Goal: Communication & Community: Answer question/provide support

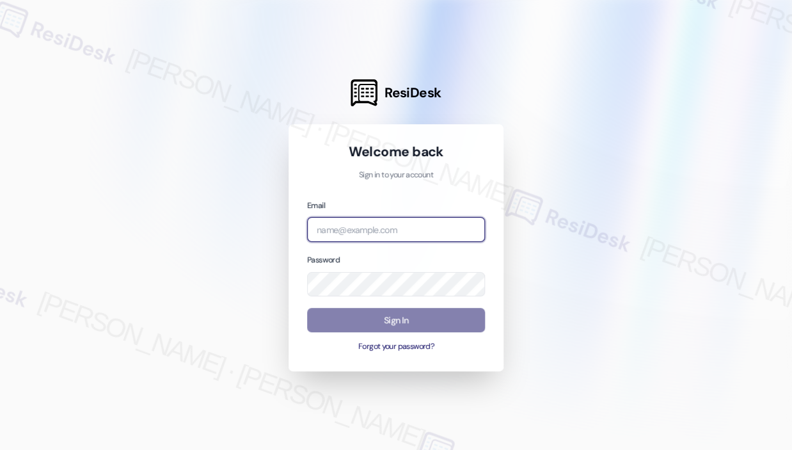
click at [374, 228] on input "email" at bounding box center [396, 229] width 178 height 25
type input "automated-surveys-park_properties-[PERSON_NAME].roles@park_[DOMAIN_NAME]"
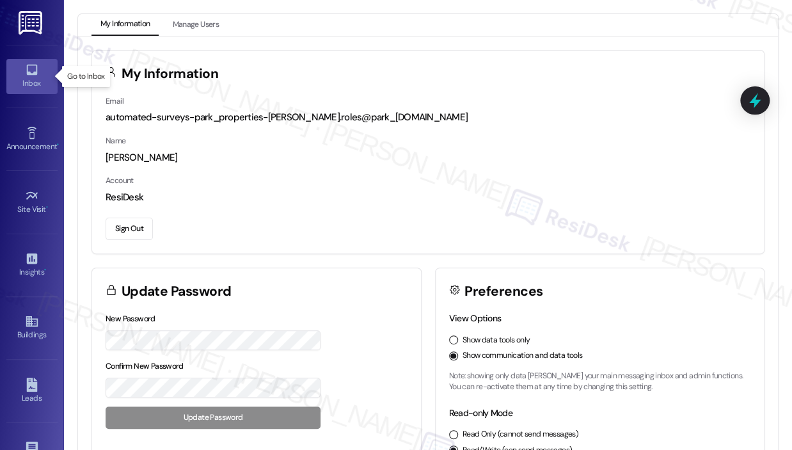
click at [26, 74] on icon at bounding box center [31, 70] width 11 height 11
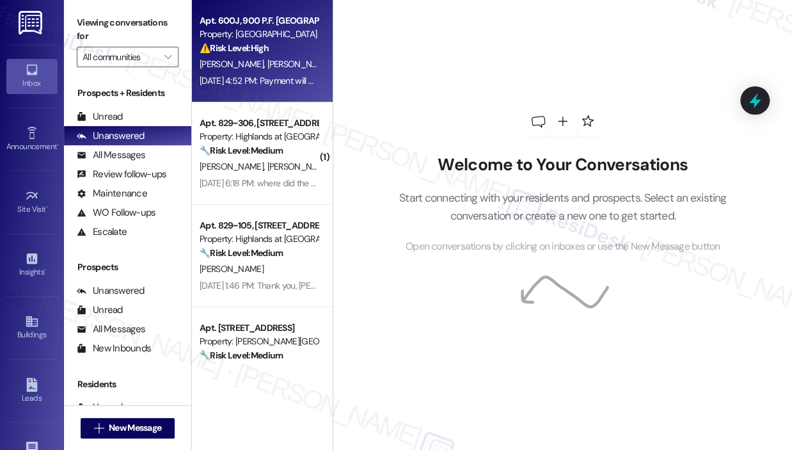
click at [268, 39] on div "Property: [GEOGRAPHIC_DATA]" at bounding box center [259, 34] width 118 height 13
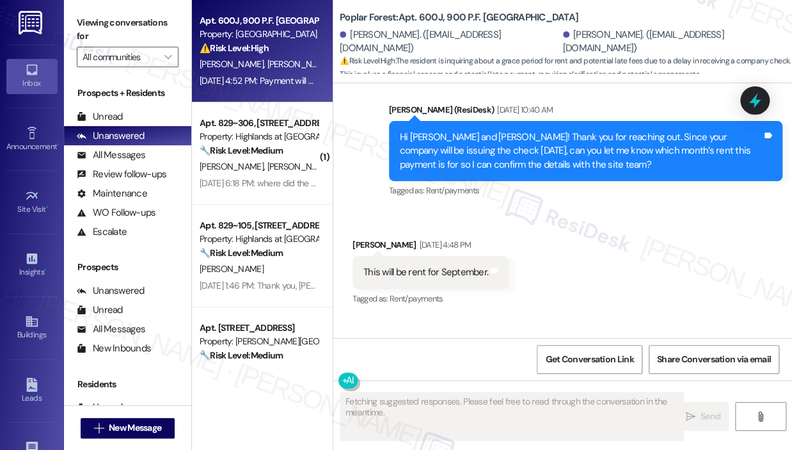
scroll to position [1724, 0]
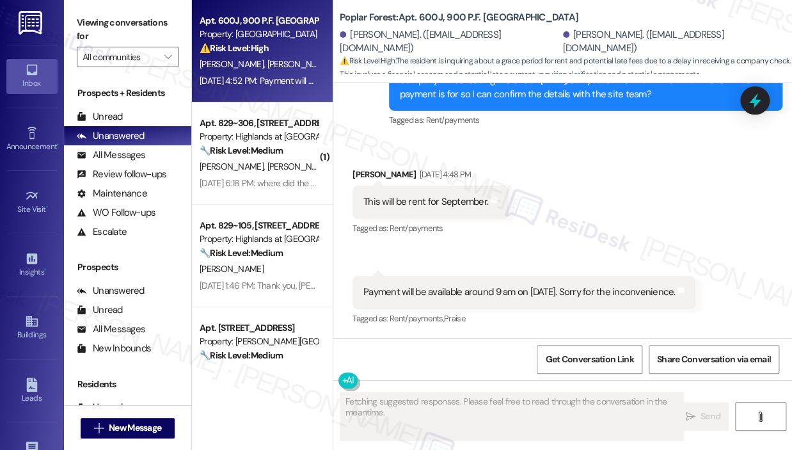
click at [591, 181] on div "Received via SMS [PERSON_NAME] [DATE] 4:48 PM This will be rent for September. …" at bounding box center [562, 238] width 459 height 198
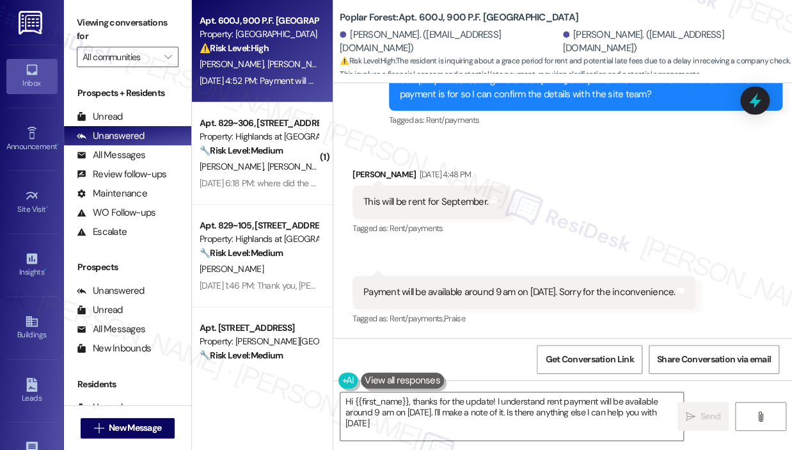
type textarea "Hi {{first_name}}, thanks for the update! I understand rent payment will be ava…"
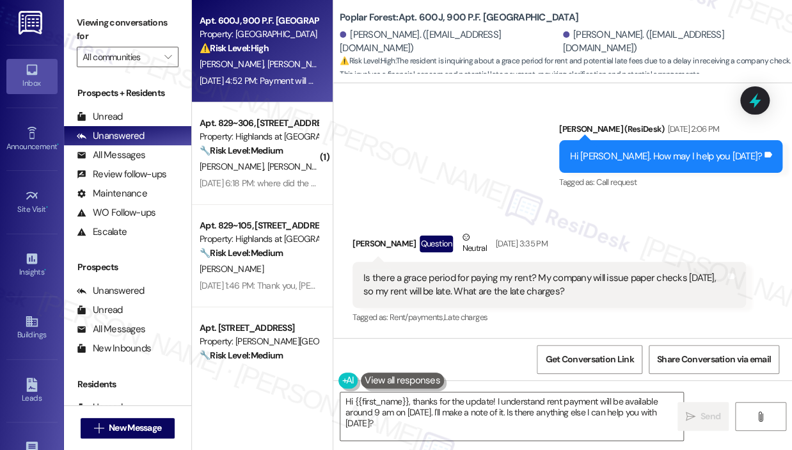
scroll to position [1341, 0]
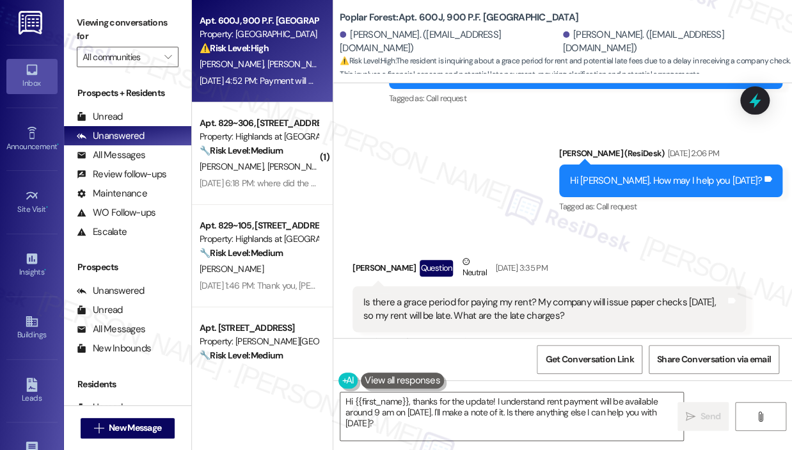
click at [485, 217] on div "Sent via SMS ResiDesk After Hours Assistant [DATE] 4:49 AM Thank you for your m…" at bounding box center [562, 103] width 459 height 243
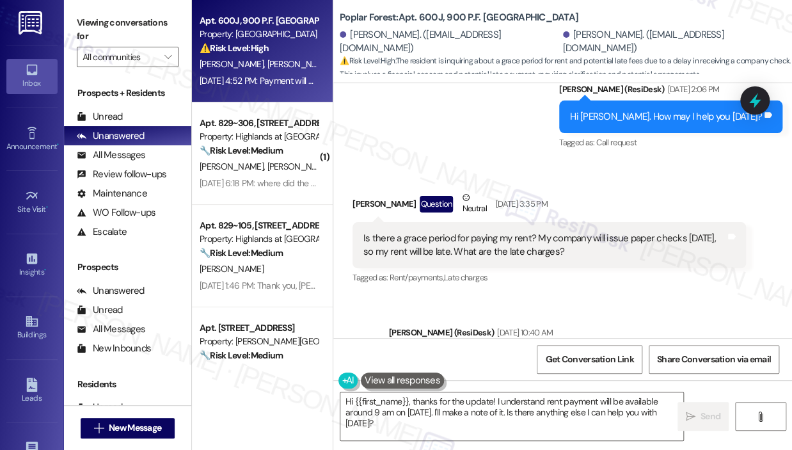
drag, startPoint x: 580, startPoint y: 275, endPoint x: 361, endPoint y: 260, distance: 219.9
click at [361, 260] on div "Is there a grace period for paying my rent? My company will issue paper checks …" at bounding box center [548, 245] width 393 height 47
copy div "Is there a grace period for paying my rent? My company will issue paper checks …"
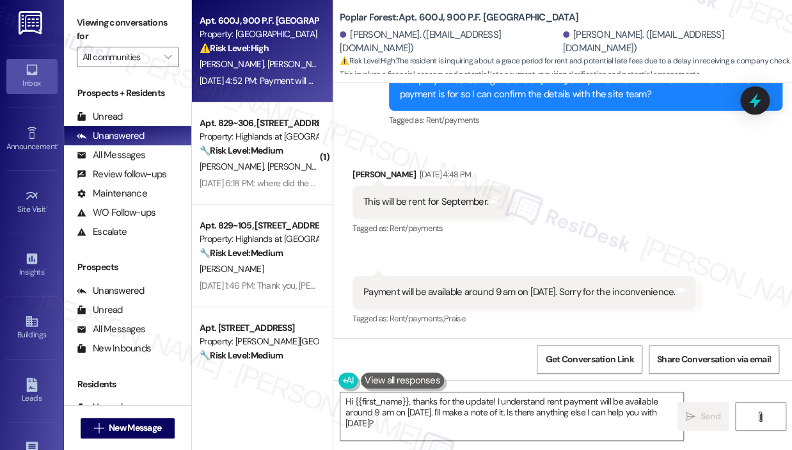
scroll to position [1724, 0]
click at [441, 202] on div "This will be rent for September." at bounding box center [425, 201] width 125 height 13
copy div "This will be rent for September. Tags and notes"
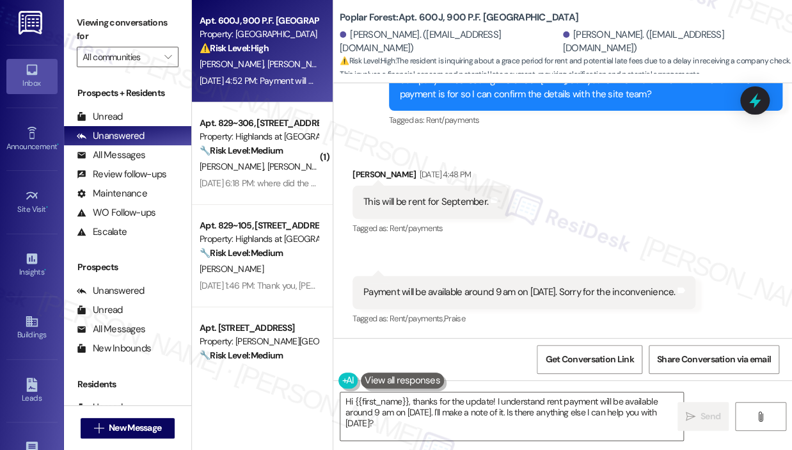
click at [532, 296] on div "Payment will be available around 9 am on [DATE]. Sorry for the inconvenience." at bounding box center [518, 291] width 311 height 13
click at [532, 294] on div "Payment will be available around 9 am on [DATE]. Sorry for the inconvenience." at bounding box center [518, 291] width 311 height 13
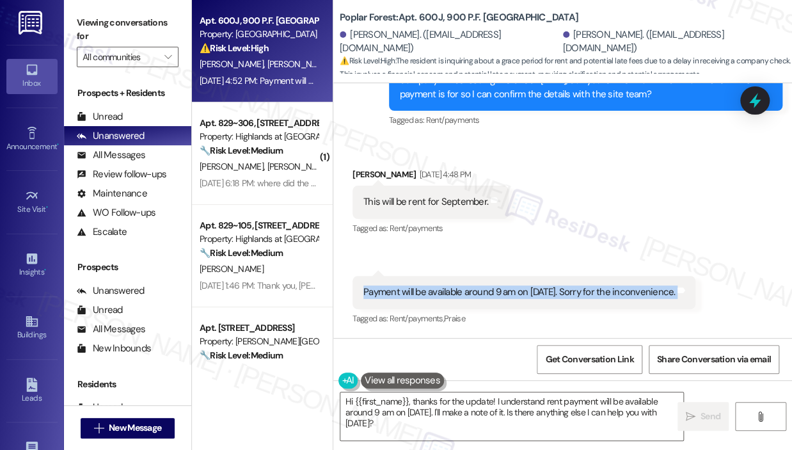
click at [533, 294] on div "Payment will be available around 9 am on [DATE]. Sorry for the inconvenience." at bounding box center [518, 291] width 311 height 13
copy div "Payment will be available around 9 am on [DATE]. Sorry for the inconvenience. T…"
click at [631, 184] on div "Received via SMS [PERSON_NAME] [DATE] 4:48 PM This will be rent for September. …" at bounding box center [562, 238] width 459 height 198
click at [755, 106] on icon at bounding box center [754, 101] width 15 height 20
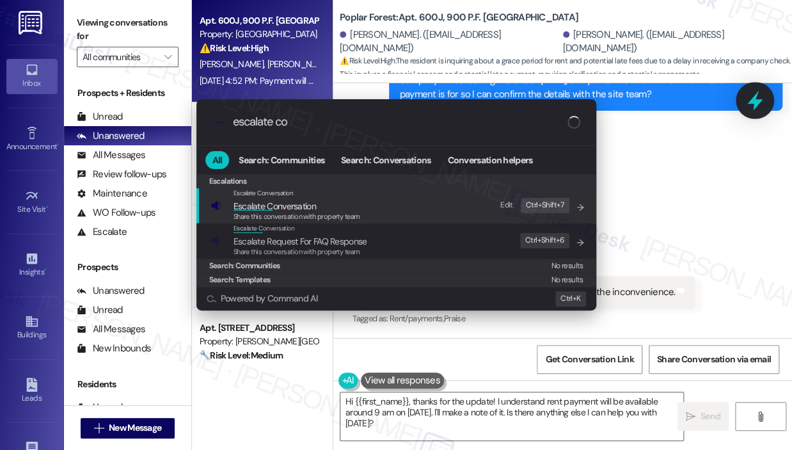
type input "escalate con"
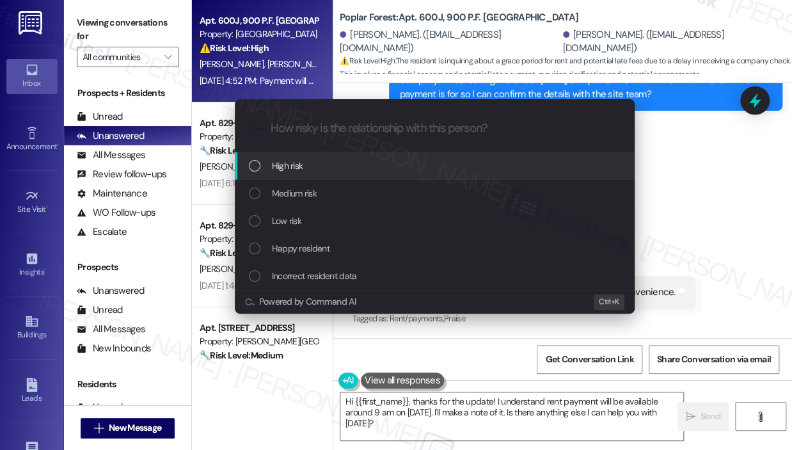
click at [411, 166] on div "High risk" at bounding box center [436, 166] width 374 height 14
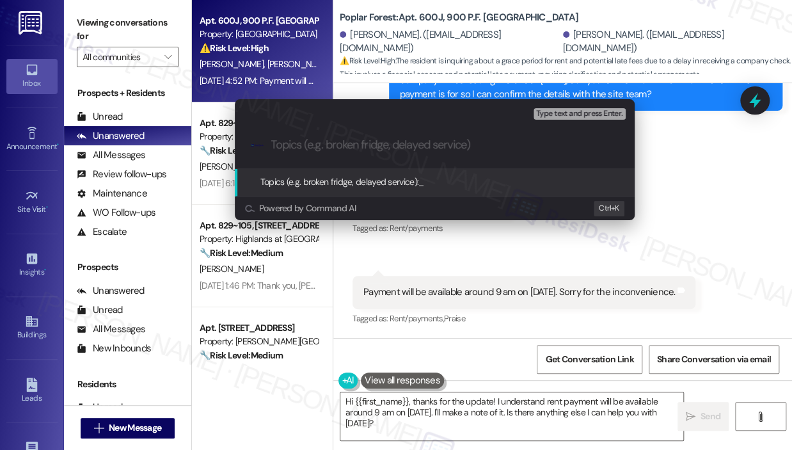
click at [428, 146] on input "Topics (e.g. broken fridge, delayed service)" at bounding box center [444, 144] width 347 height 13
paste input "Question About Grace Period and Late Charges for September Rent"
type input "Question About Grace Period and Late Charges for September Rent"
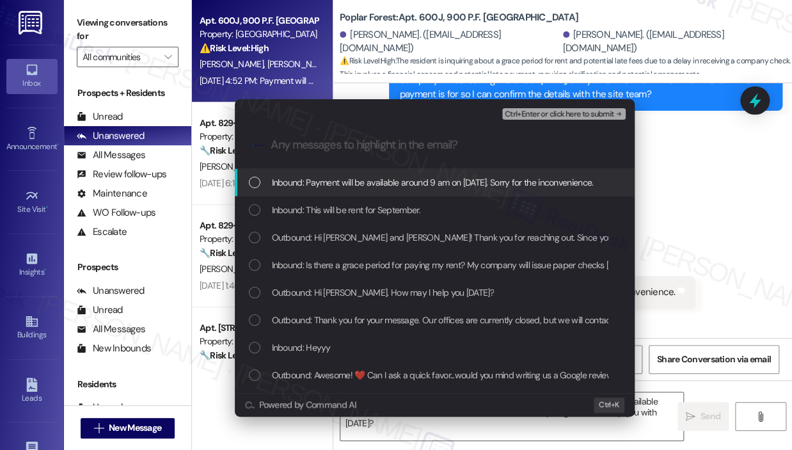
click at [442, 184] on span "Inbound: Payment will be available around 9 am on [DATE]. Sorry for the inconve…" at bounding box center [433, 182] width 322 height 14
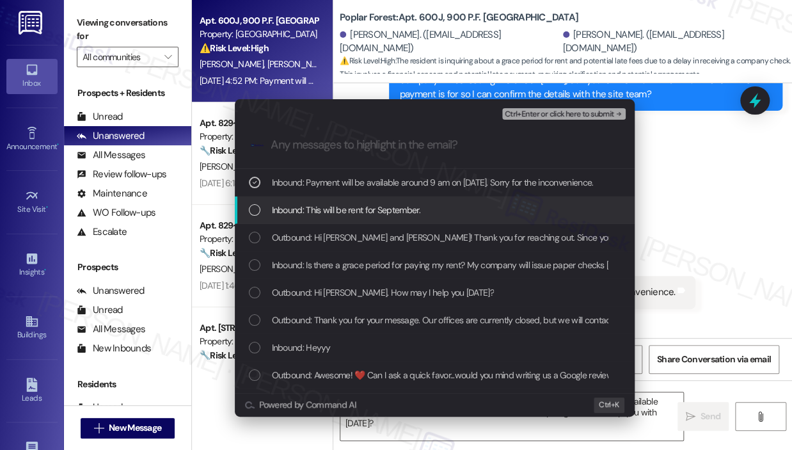
click at [361, 206] on span "Inbound: This will be rent for September." at bounding box center [346, 210] width 148 height 14
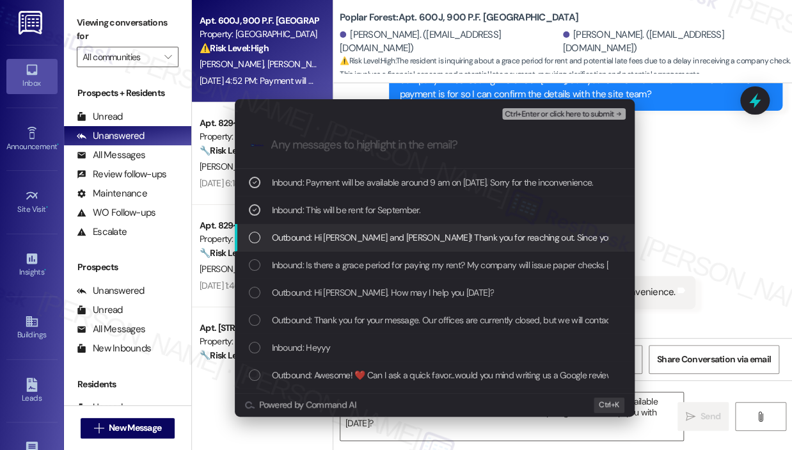
click at [370, 236] on span "Outbound: Hi [PERSON_NAME] and [PERSON_NAME]! Thank you for reaching out. Since…" at bounding box center [719, 237] width 895 height 14
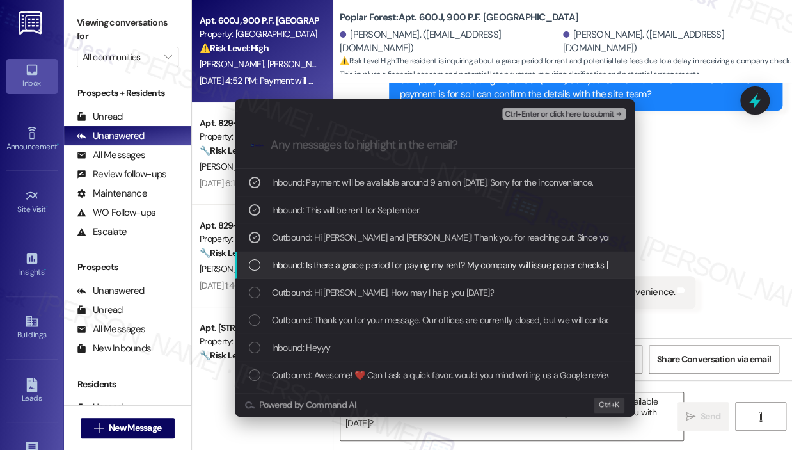
click at [377, 260] on span "Inbound: Is there a grace period for paying my rent? My company will issue pape…" at bounding box center [545, 265] width 547 height 14
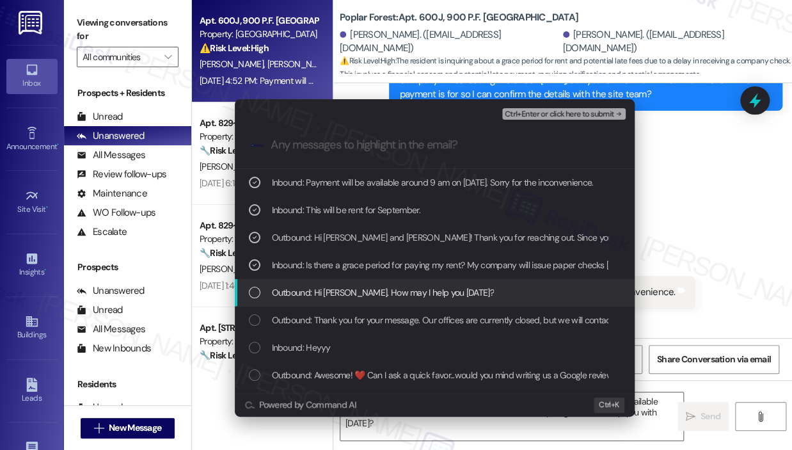
click at [382, 286] on span "Outbound: Hi [PERSON_NAME]. How may I help you [DATE]?" at bounding box center [383, 292] width 222 height 14
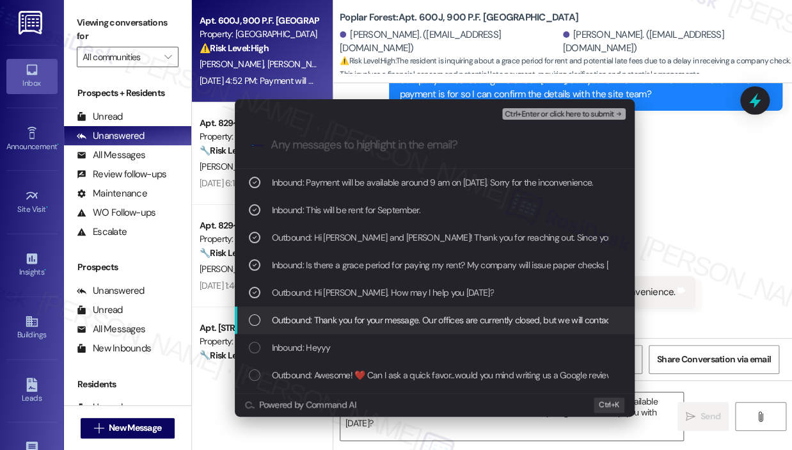
click at [388, 310] on div "Outbound: Thank you for your message. Our offices are currently closed, but we …" at bounding box center [435, 320] width 400 height 28
click at [389, 310] on div "Outbound: Thank you for your message. Our offices are currently closed, but we …" at bounding box center [435, 320] width 400 height 28
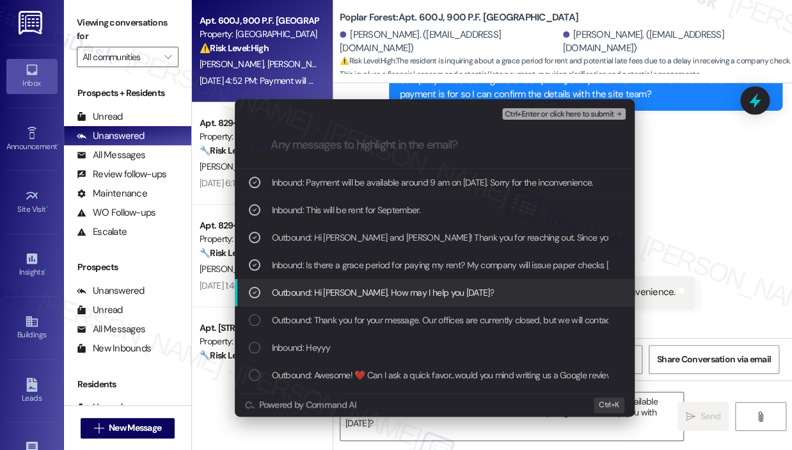
click at [356, 286] on span "Outbound: Hi [PERSON_NAME]. How may I help you [DATE]?" at bounding box center [383, 292] width 222 height 14
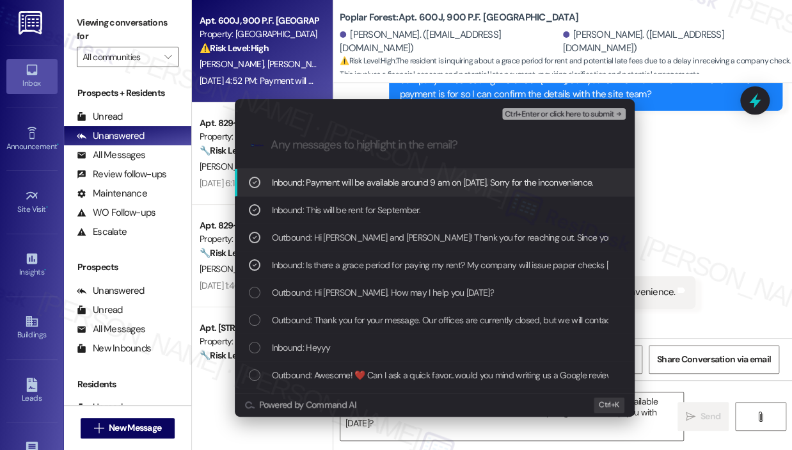
click at [522, 114] on span "Ctrl+Enter or click here to submit" at bounding box center [559, 114] width 109 height 9
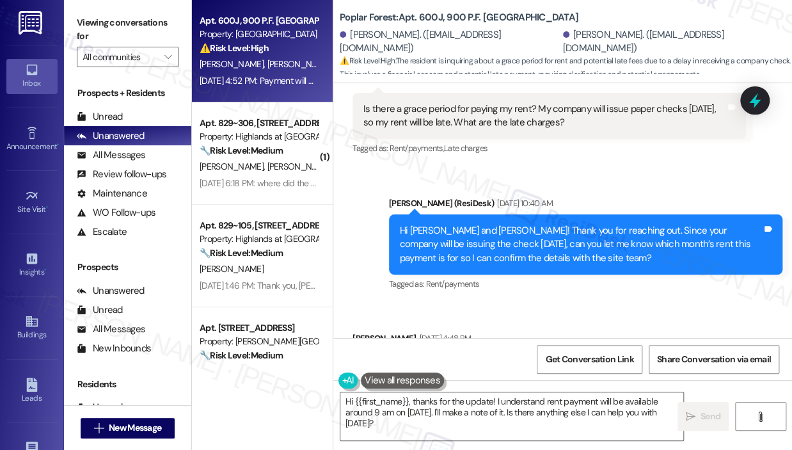
scroll to position [1533, 0]
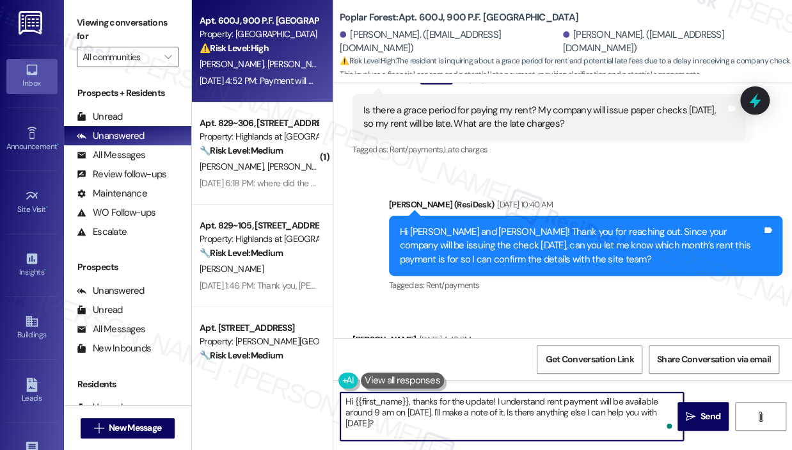
drag, startPoint x: 412, startPoint y: 426, endPoint x: 413, endPoint y: 404, distance: 22.4
click at [413, 404] on textarea "Hi {{first_name}}, thanks for the update! I understand rent payment will be ava…" at bounding box center [511, 416] width 343 height 48
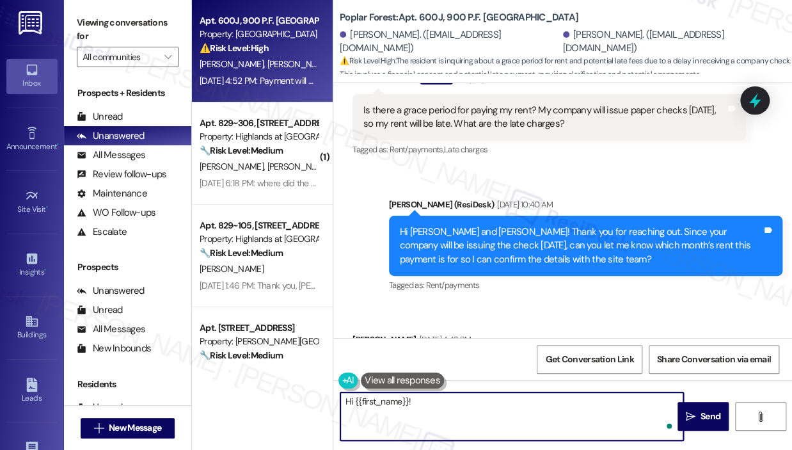
paste textarea "Thank you for reaching out — I understand you’re asking about any grace period …"
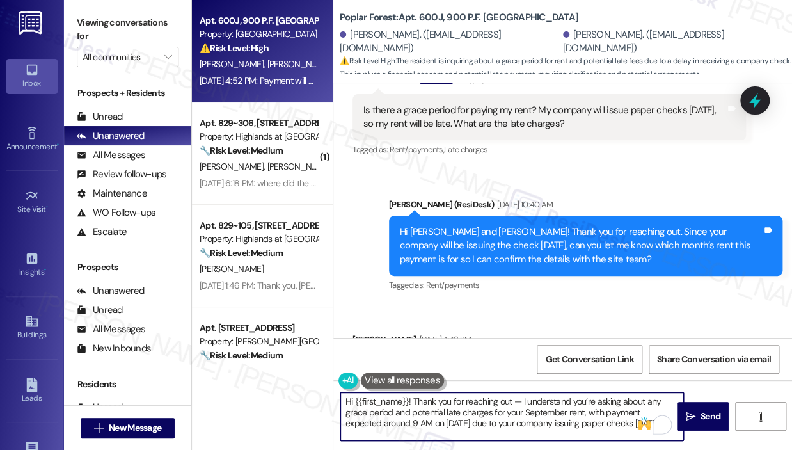
scroll to position [0, 0]
type textarea "Hi {{first_name}}! Thank you for reaching out — I understand you’re asking abou…"
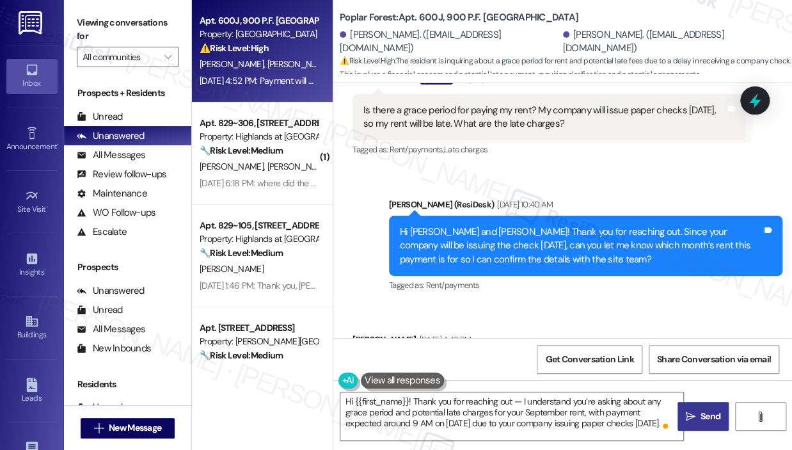
click at [709, 422] on span "Send" at bounding box center [710, 415] width 20 height 13
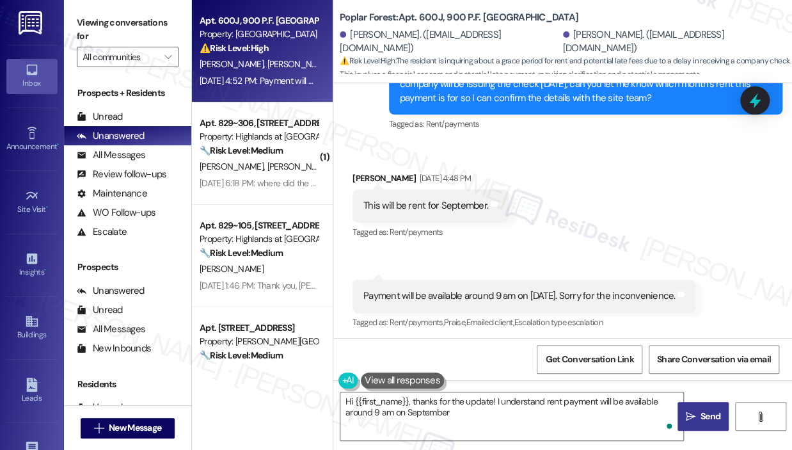
scroll to position [1724, 0]
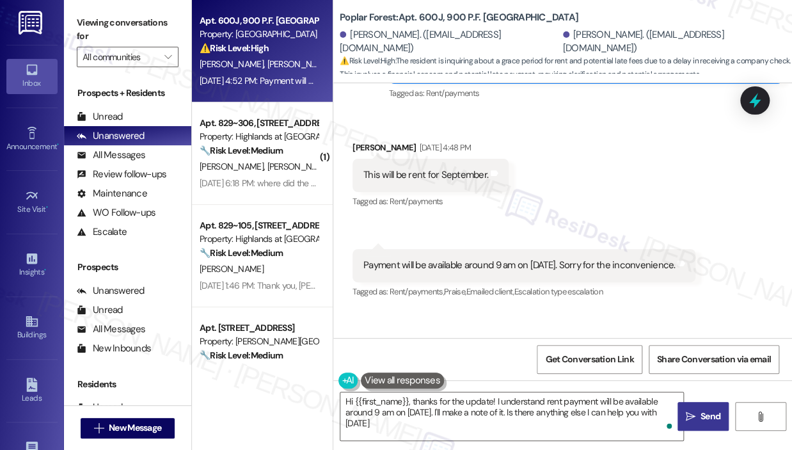
type textarea "Hi {{first_name}}, thanks for the update! I understand rent payment will be ava…"
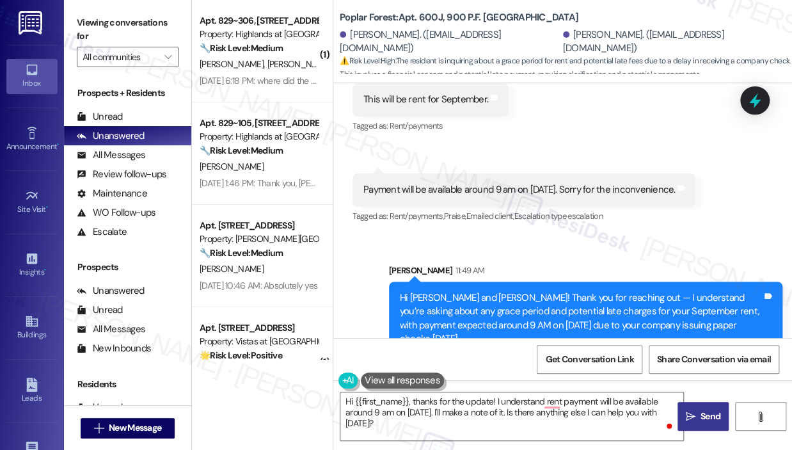
scroll to position [1882, 0]
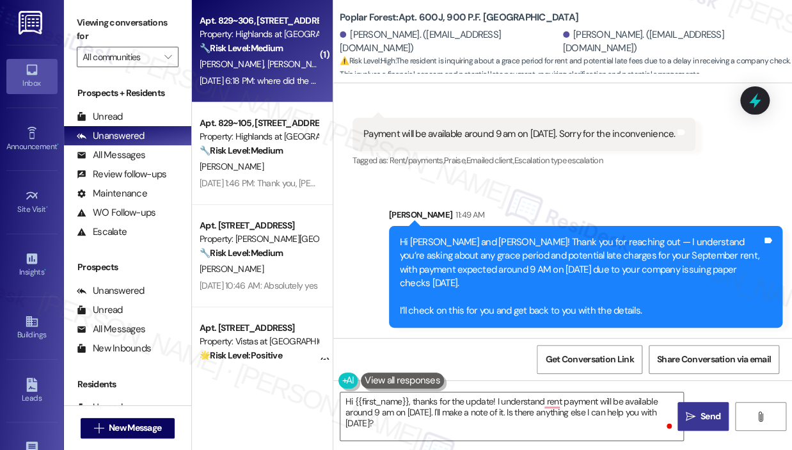
click at [269, 81] on div "[DATE] 6:18 PM: where did the grill trash go? [DATE] 6:18 PM: where did the gri…" at bounding box center [280, 81] width 160 height 12
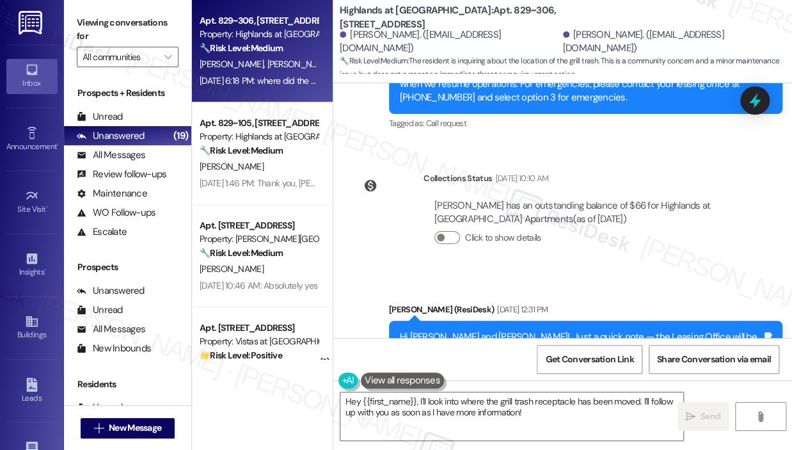
scroll to position [32724, 0]
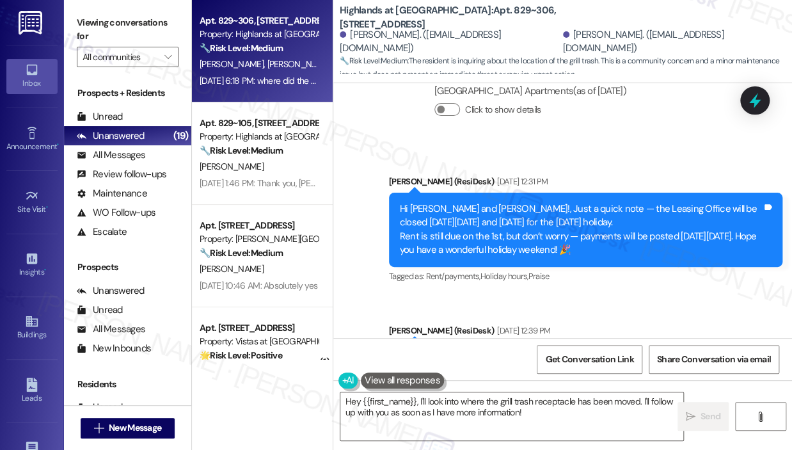
copy div "where did the grill trash go? Tags and notes"
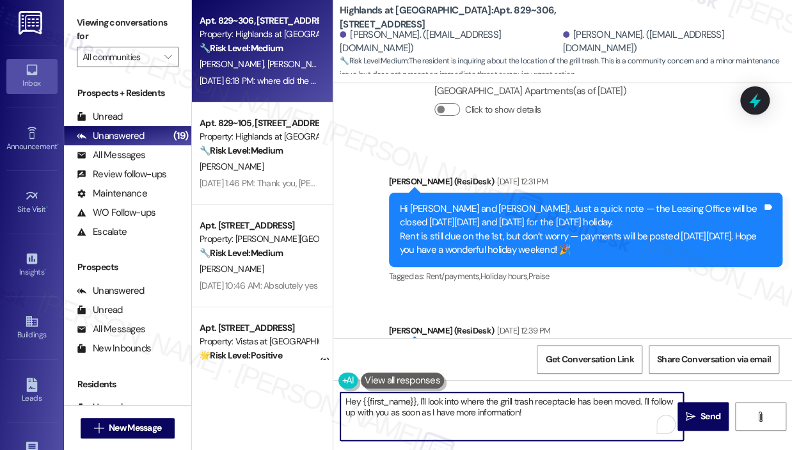
drag, startPoint x: 538, startPoint y: 409, endPoint x: 419, endPoint y: 401, distance: 119.2
click at [419, 401] on textarea "Hey {{first_name}}, I'll look into where the grill trash receptacle has been mo…" at bounding box center [511, 416] width 343 height 48
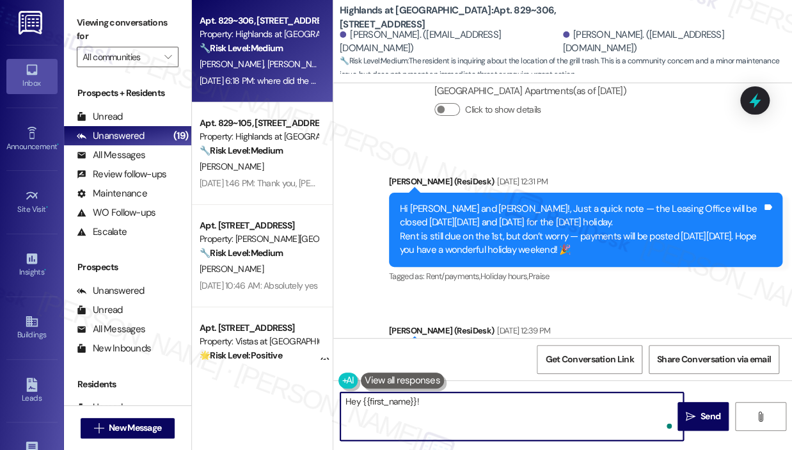
paste textarea "Thank you for reaching out — I understand you’re asking about the grill trash a…"
type textarea "Hey {{first_name}}! Thank you for reaching out — I understand you’re asking abo…"
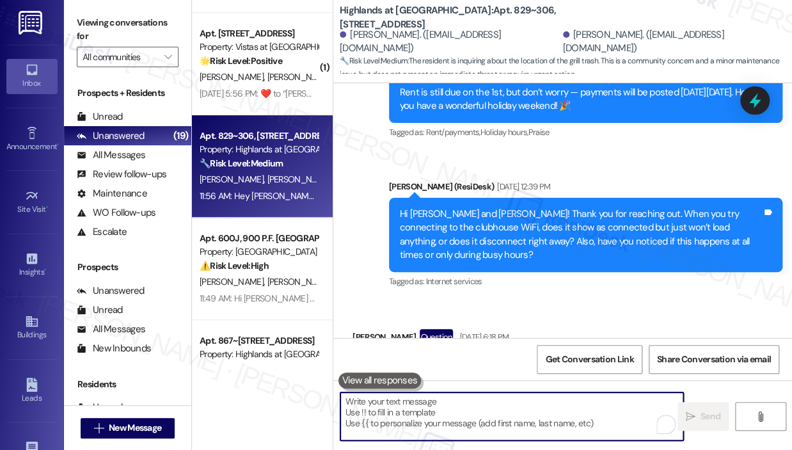
scroll to position [64, 0]
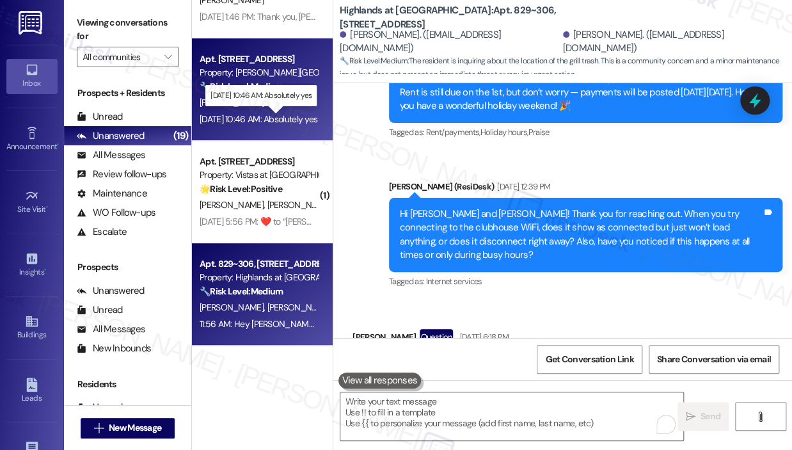
click at [277, 115] on div "[DATE] 10:46 AM: Absolutely yes [DATE] 10:46 AM: Absolutely yes" at bounding box center [259, 119] width 118 height 12
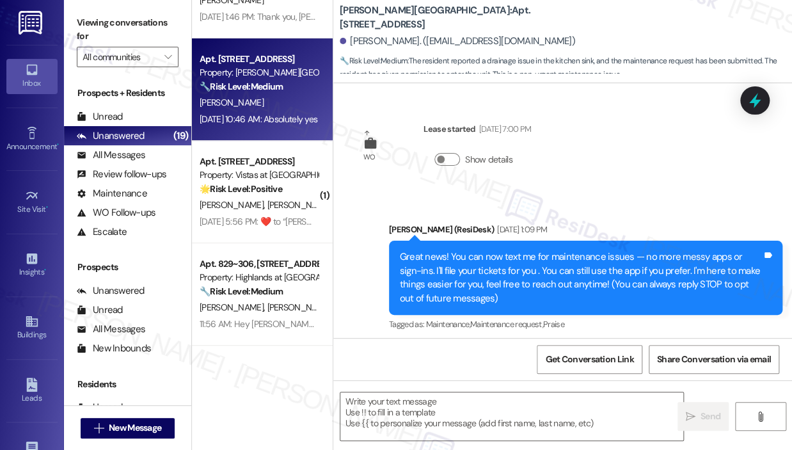
scroll to position [5055, 0]
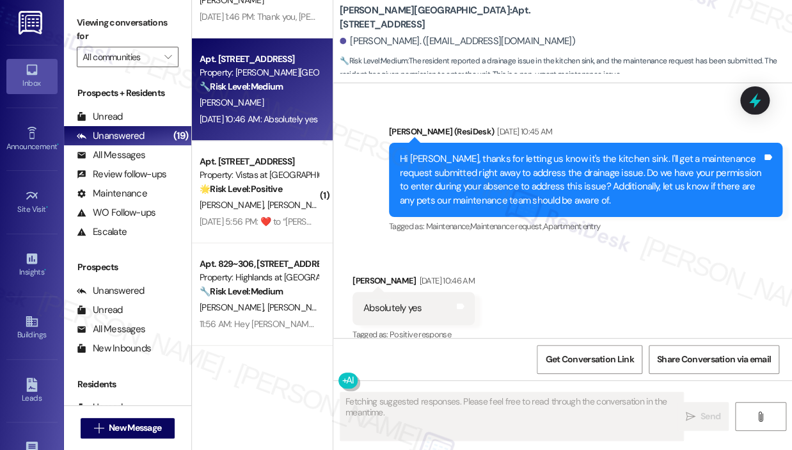
click at [632, 245] on div "Received via SMS [PERSON_NAME] [DATE] 10:46 AM Absolutely yes Tags and notes Ta…" at bounding box center [562, 299] width 459 height 108
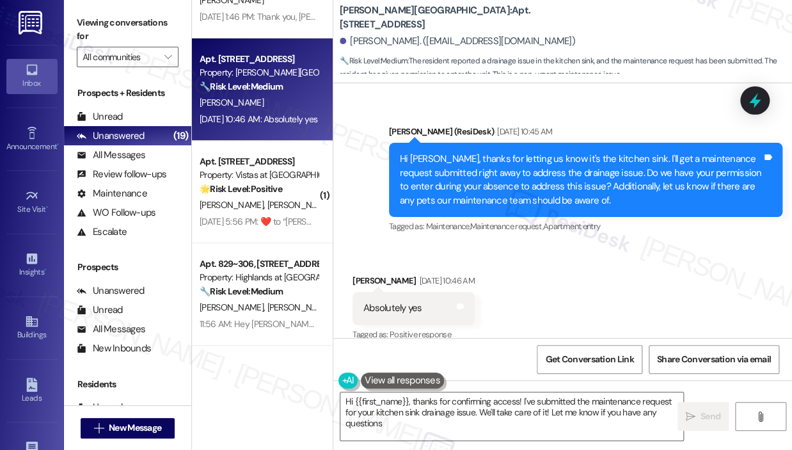
type textarea "Hi {{first_name}}, thanks for confirming access! I've submitted the maintenance…"
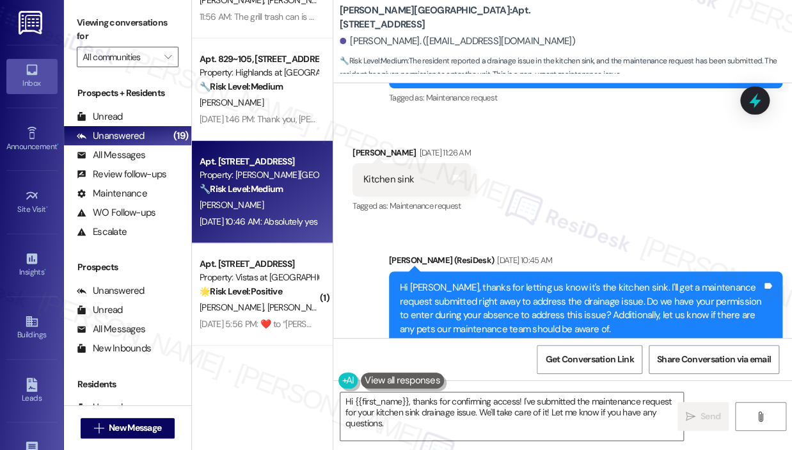
scroll to position [4927, 0]
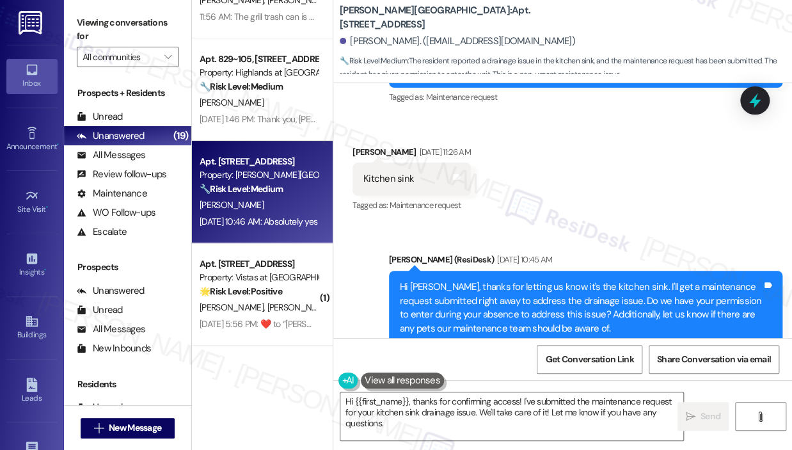
click at [635, 224] on div "Sent via SMS [PERSON_NAME] (ResiDesk) [DATE] 10:45 AM Hi [PERSON_NAME], thanks …" at bounding box center [562, 298] width 459 height 149
click at [633, 224] on div "Sent via SMS [PERSON_NAME] (ResiDesk) [DATE] 10:45 AM Hi [PERSON_NAME], thanks …" at bounding box center [562, 298] width 459 height 149
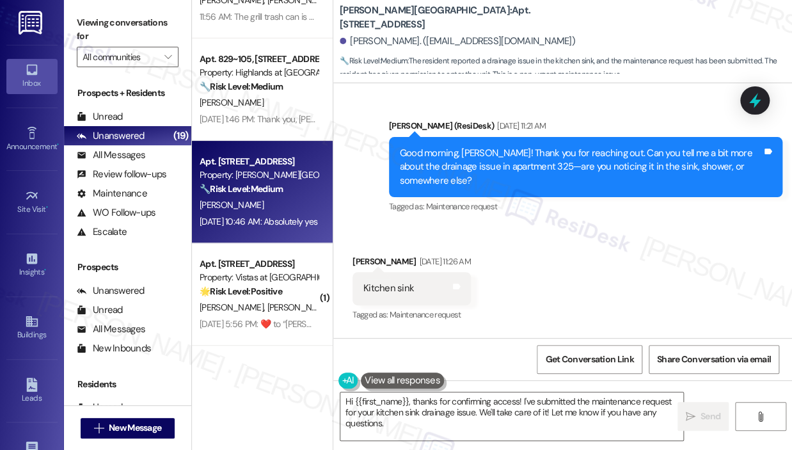
scroll to position [4799, 0]
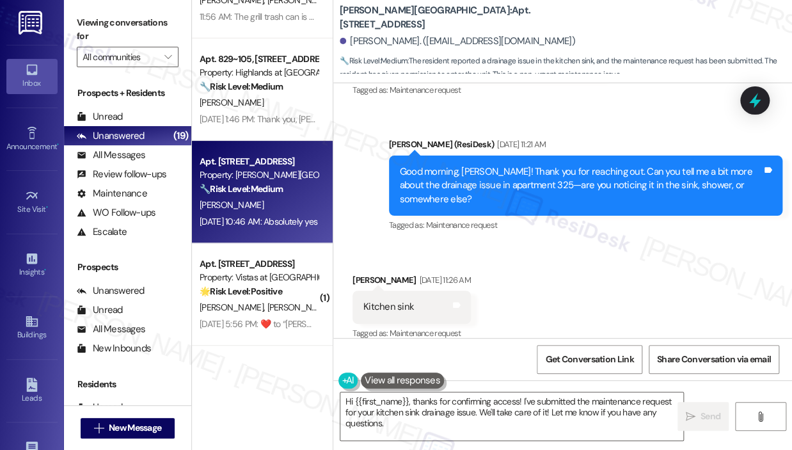
click at [606, 290] on div "Received via SMS [PERSON_NAME] [DATE] 11:26 AM Kitchen sink Tags and notes Tagg…" at bounding box center [562, 298] width 459 height 108
click at [606, 288] on div "Received via SMS [PERSON_NAME] [DATE] 11:26 AM Kitchen sink Tags and notes Tagg…" at bounding box center [562, 298] width 459 height 108
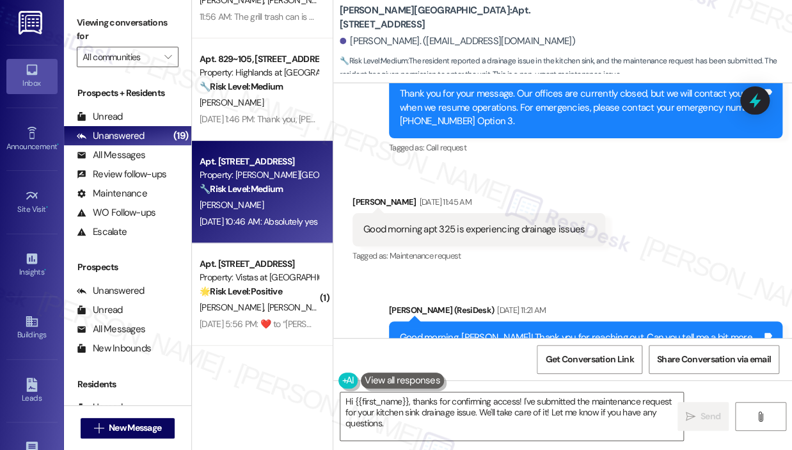
scroll to position [4608, 0]
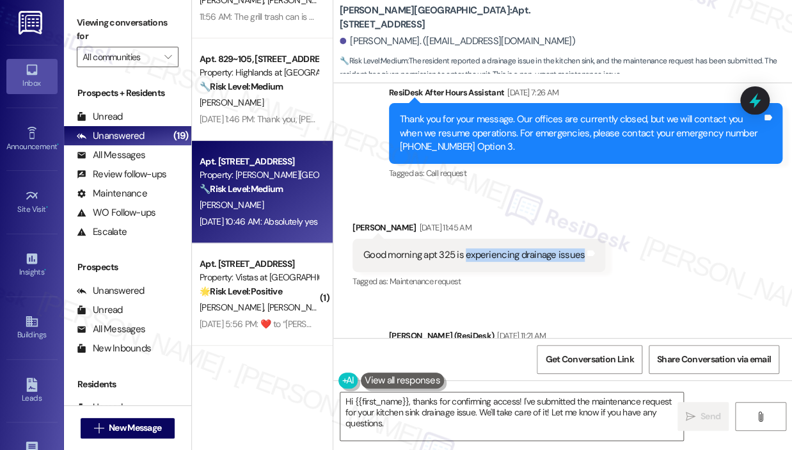
drag, startPoint x: 465, startPoint y: 240, endPoint x: 579, endPoint y: 245, distance: 114.0
click at [579, 248] on div "Good morning apt 325 is experiencing drainage issues" at bounding box center [474, 254] width 224 height 13
copy div "experiencing drainage issues"
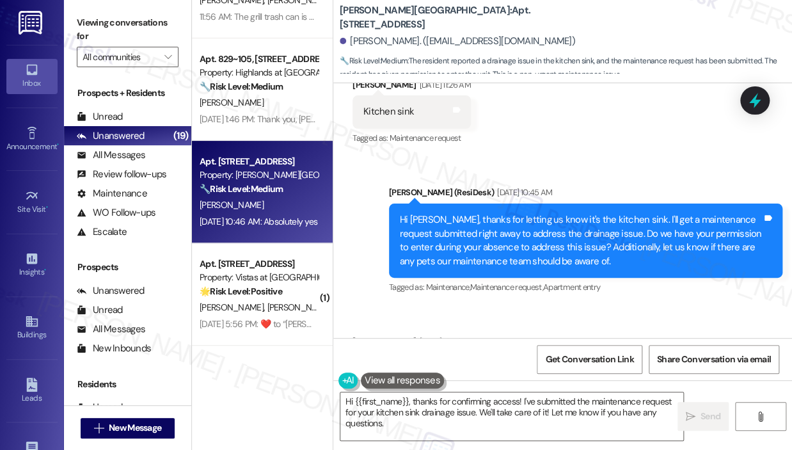
scroll to position [4927, 0]
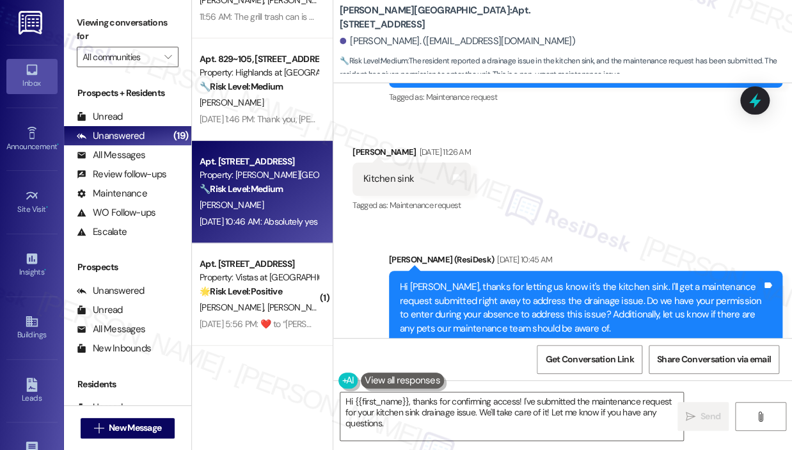
click at [658, 181] on div "Received via SMS [PERSON_NAME] [DATE] 11:26 AM Kitchen sink Tags and notes Tagg…" at bounding box center [562, 170] width 459 height 108
click at [759, 104] on icon at bounding box center [755, 101] width 22 height 22
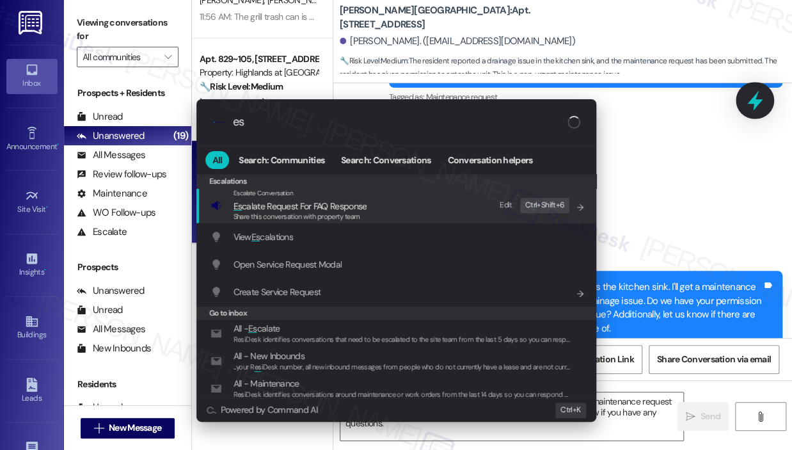
type input "e"
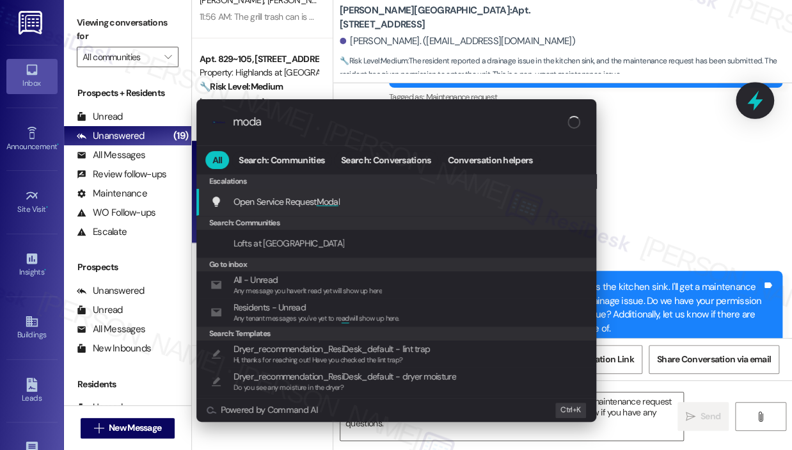
type input "modal"
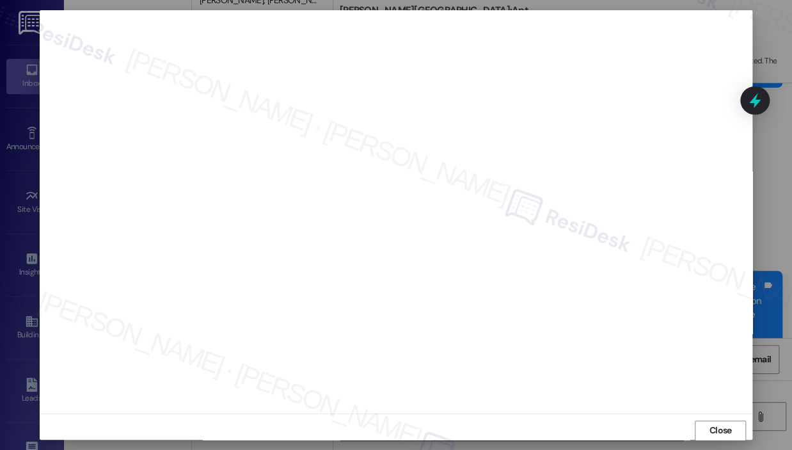
scroll to position [0, 0]
click at [716, 427] on span "Close" at bounding box center [720, 431] width 22 height 13
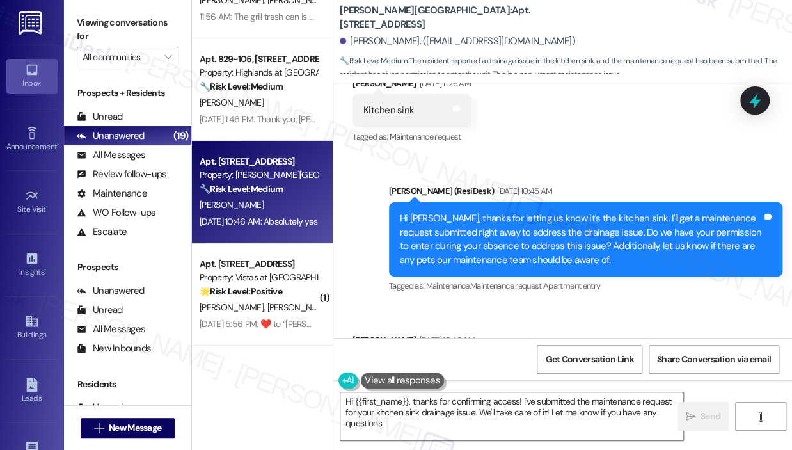
scroll to position [5055, 0]
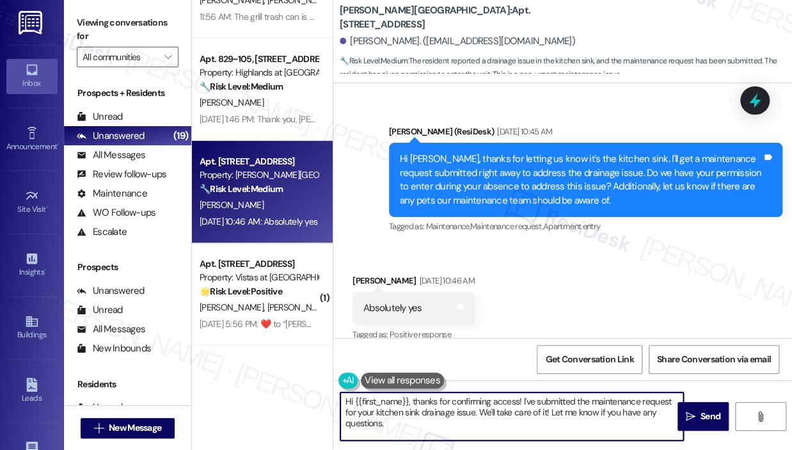
click at [572, 406] on textarea "Hi {{first_name}}, thanks for confirming access! I've submitted the maintenance…" at bounding box center [511, 416] width 343 height 48
click at [696, 418] on span " Send" at bounding box center [703, 415] width 40 height 13
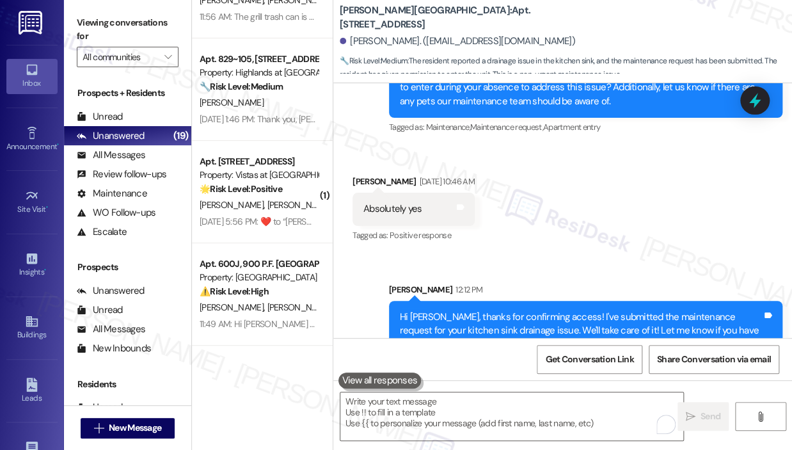
scroll to position [5158, 0]
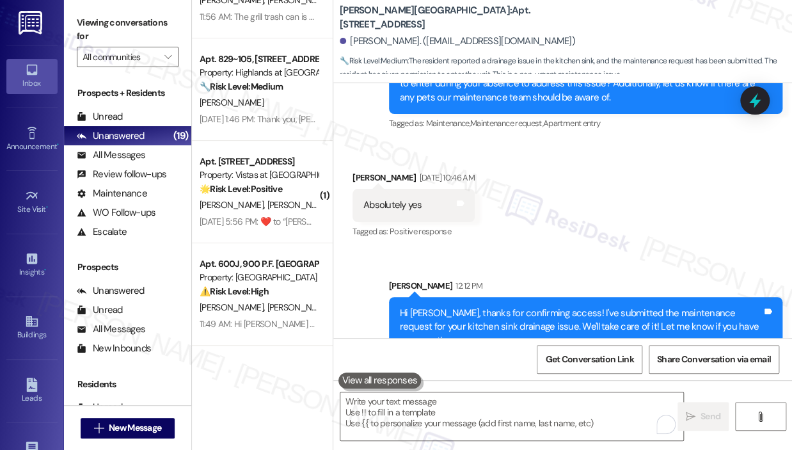
click at [684, 250] on div "Sent via SMS [PERSON_NAME] 12:12 PM Hi [PERSON_NAME], thanks for confirming acc…" at bounding box center [562, 308] width 459 height 116
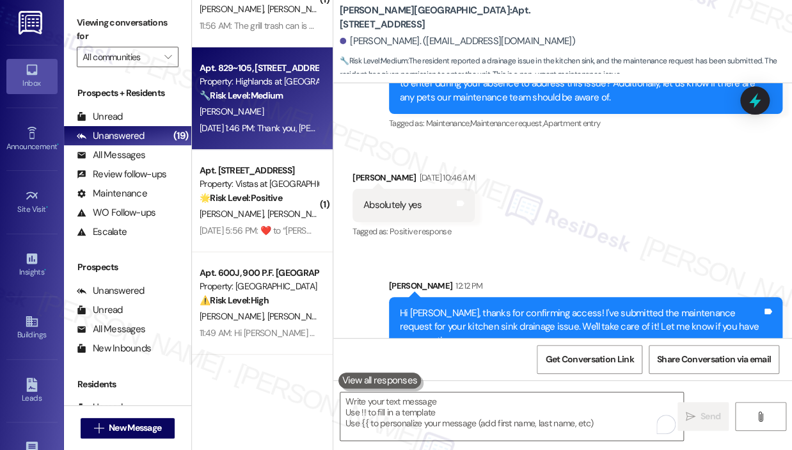
scroll to position [128, 0]
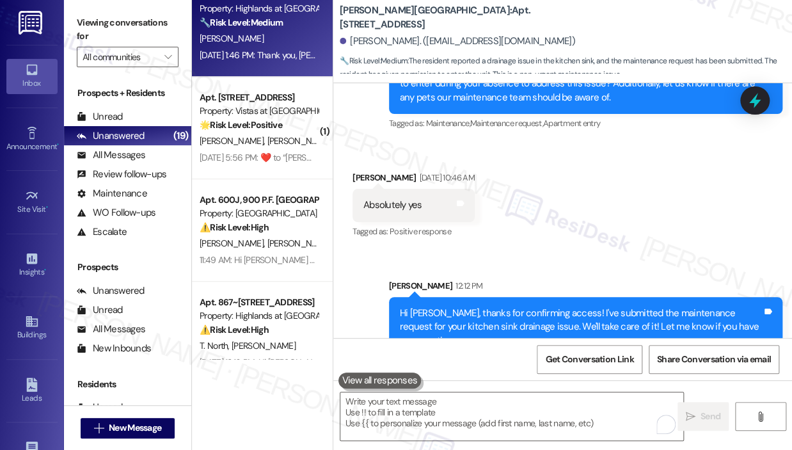
click at [287, 65] on div "Apt. 829~105, [STREET_ADDRESS] Property: Highlands at [GEOGRAPHIC_DATA] Apartme…" at bounding box center [262, 25] width 141 height 102
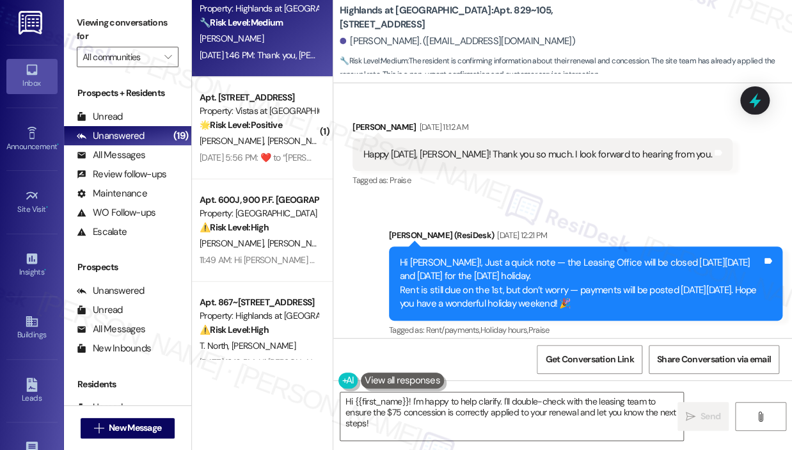
scroll to position [20766, 0]
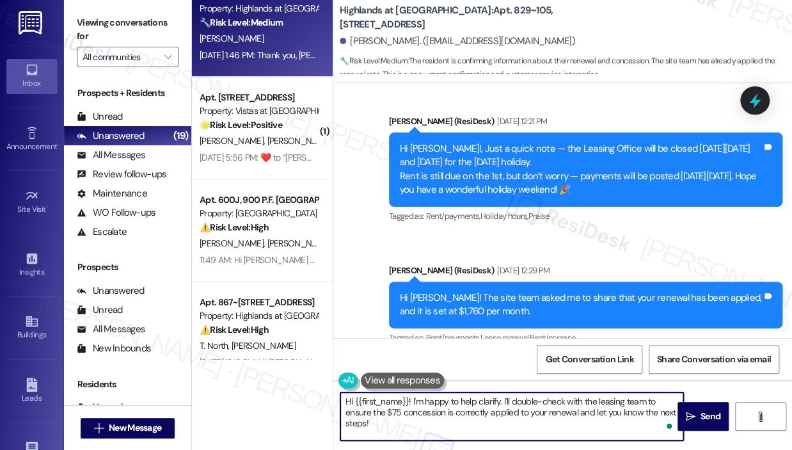
drag, startPoint x: 457, startPoint y: 434, endPoint x: 322, endPoint y: 390, distance: 141.2
click at [322, 390] on div "( 1 ) Apt. 829~306, [STREET_ADDRESS] Property: Highlands at [GEOGRAPHIC_DATA] A…" at bounding box center [492, 225] width 600 height 450
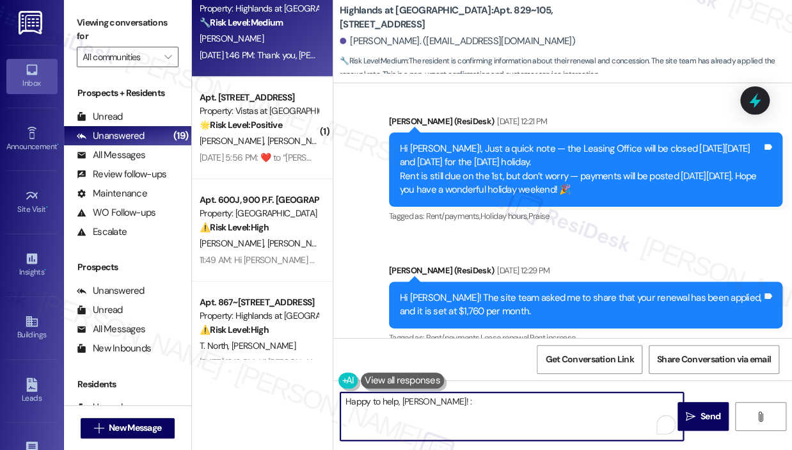
type textarea "Happy to help, [PERSON_NAME]! :)"
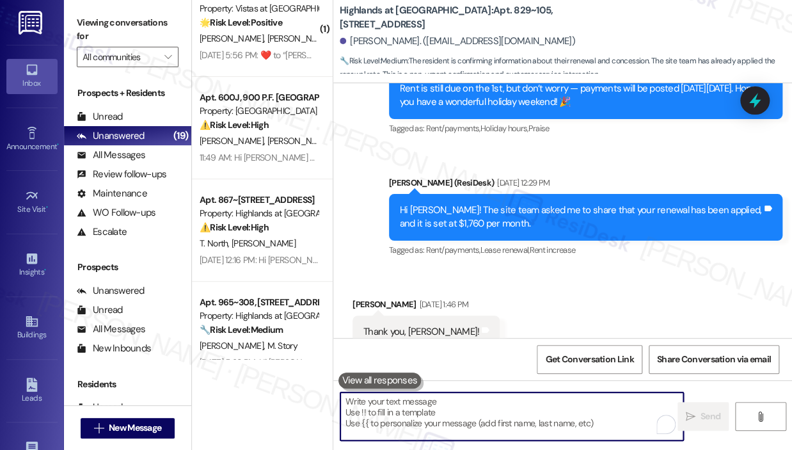
scroll to position [20855, 0]
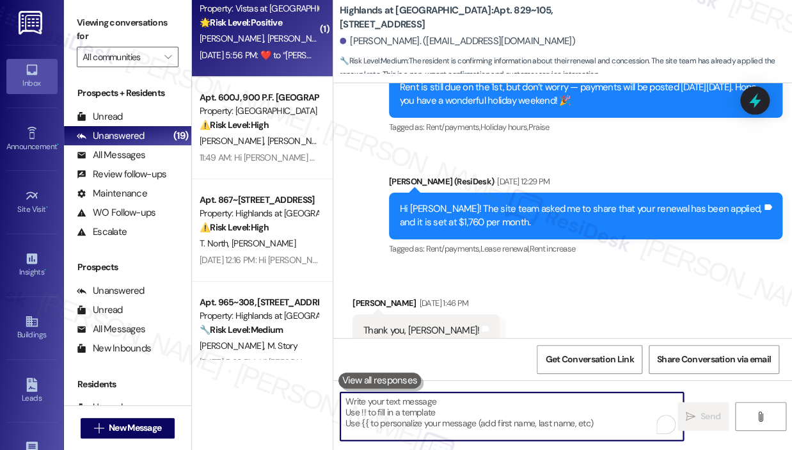
click at [253, 58] on div "[DATE] 5:56 PM:  ​❤️​ to “ [PERSON_NAME] (Vistas at [GEOGRAPHIC_DATA]): Hi [PER…" at bounding box center [690, 55] width 981 height 12
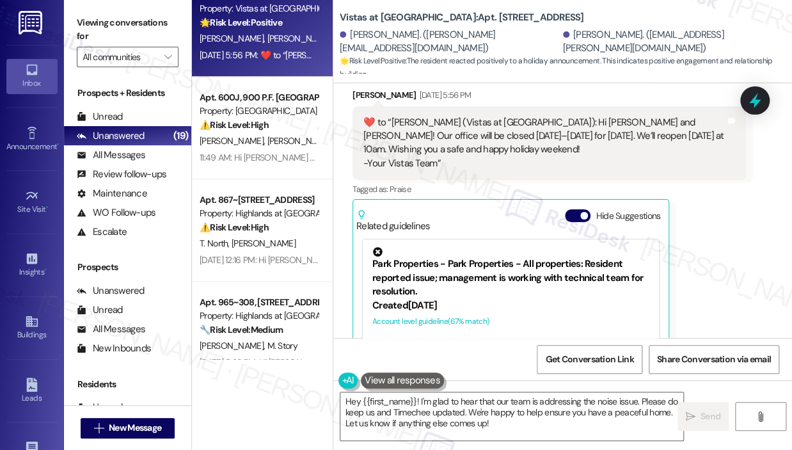
scroll to position [6218, 0]
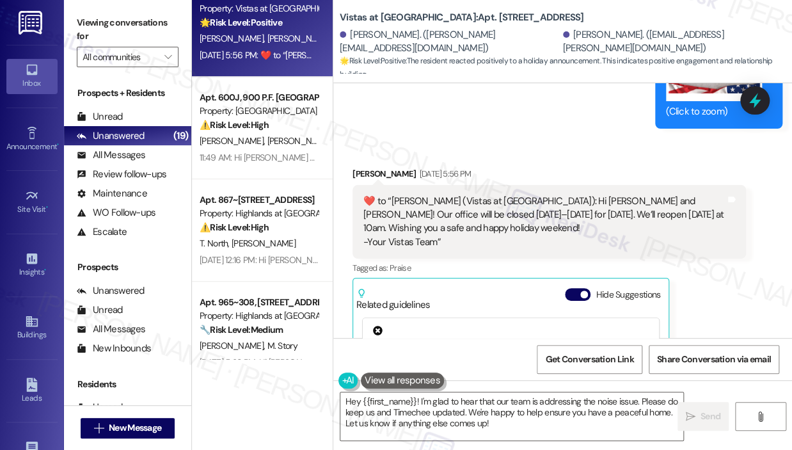
click at [721, 278] on div "[PERSON_NAME] [DATE] 5:56 PM  ​❤️​ to “ [PERSON_NAME] (Vistas at [GEOGRAPHIC_DA…" at bounding box center [548, 331] width 393 height 329
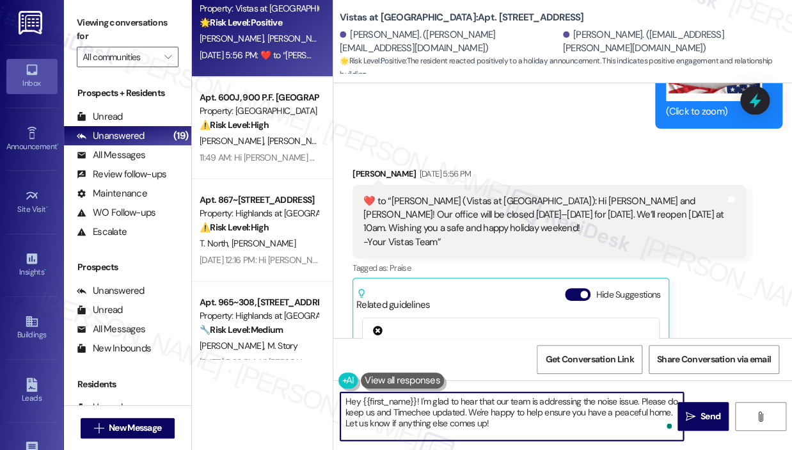
drag, startPoint x: 571, startPoint y: 427, endPoint x: 333, endPoint y: 403, distance: 239.1
click at [333, 403] on div "Hey {{first_name}}! I'm glad to hear that our team is addressing the noise issu…" at bounding box center [505, 415] width 344 height 49
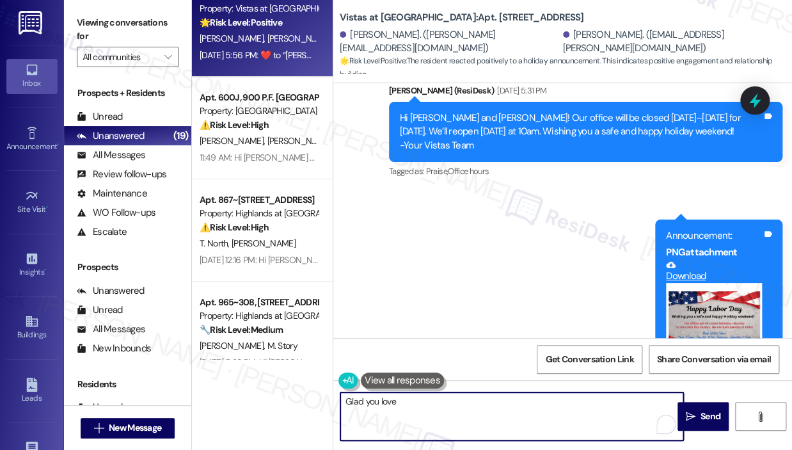
scroll to position [5899, 0]
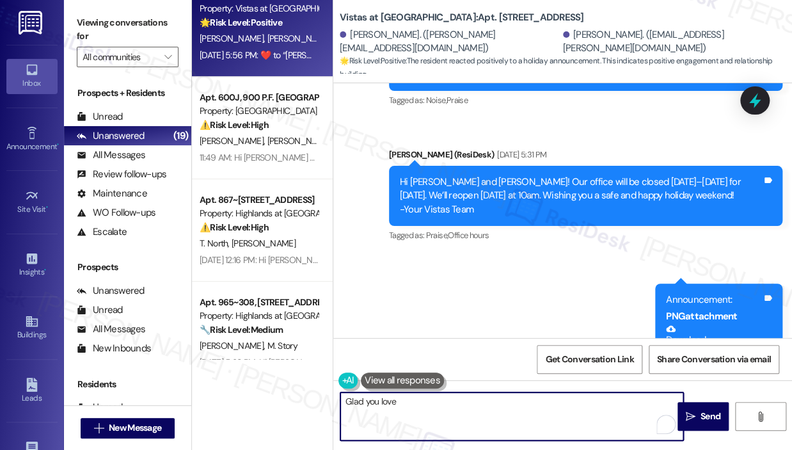
click at [423, 404] on textarea "Glad you love" at bounding box center [511, 416] width 343 height 48
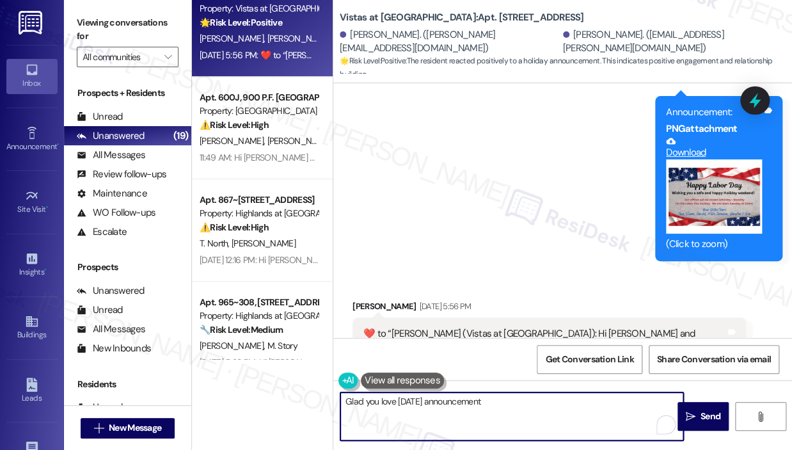
scroll to position [6091, 0]
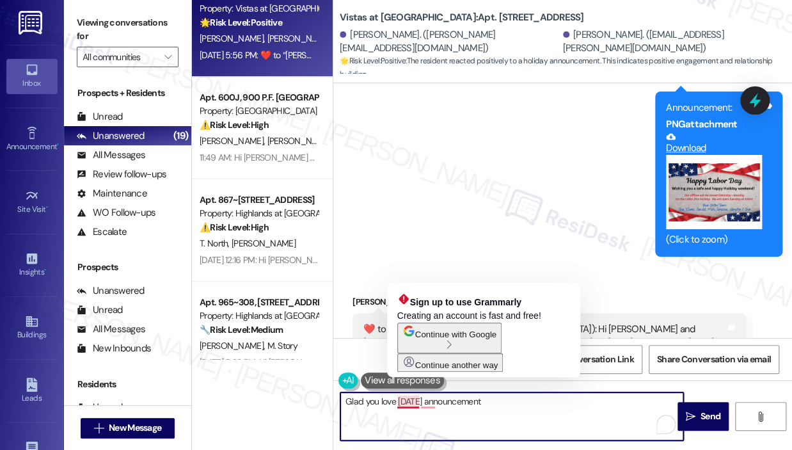
click at [397, 404] on textarea "Glad you love [DATE] announcement" at bounding box center [511, 416] width 343 height 48
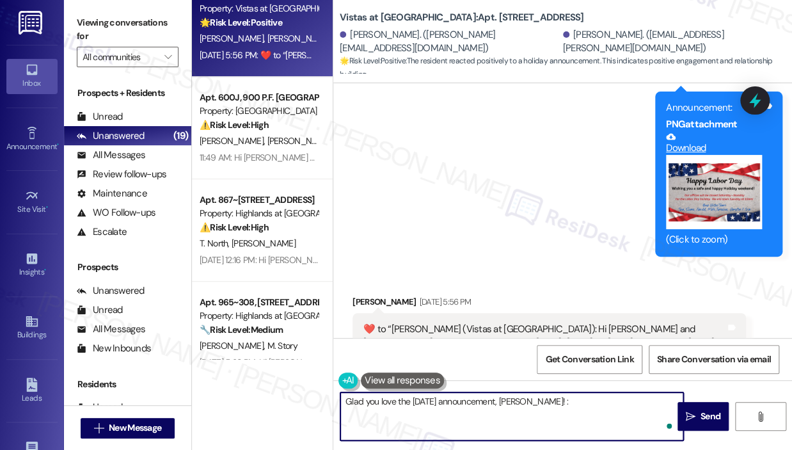
type textarea "Glad you love the [DATE] announcement, [PERSON_NAME]! :)"
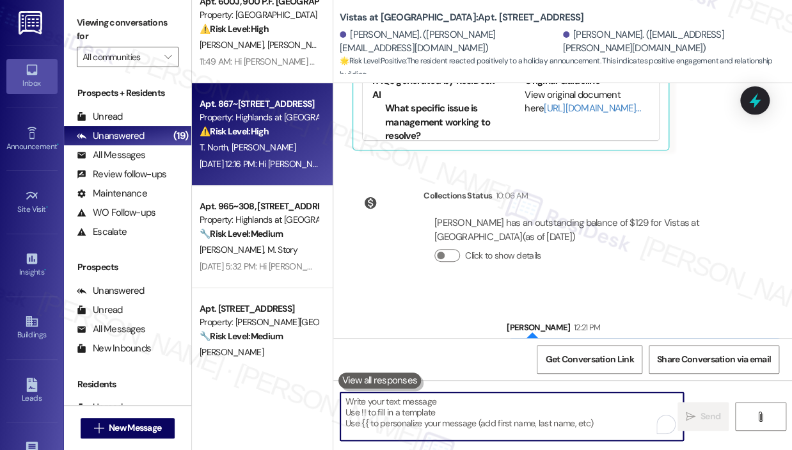
scroll to position [128, 0]
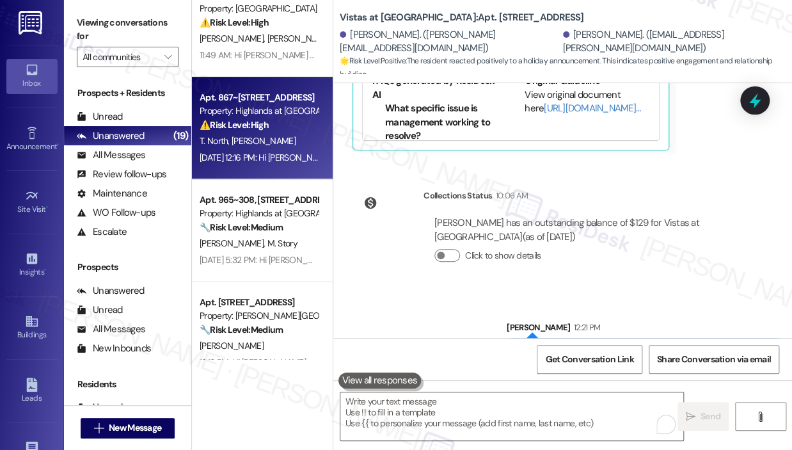
click at [263, 141] on div "T. North [PERSON_NAME]" at bounding box center [258, 141] width 121 height 16
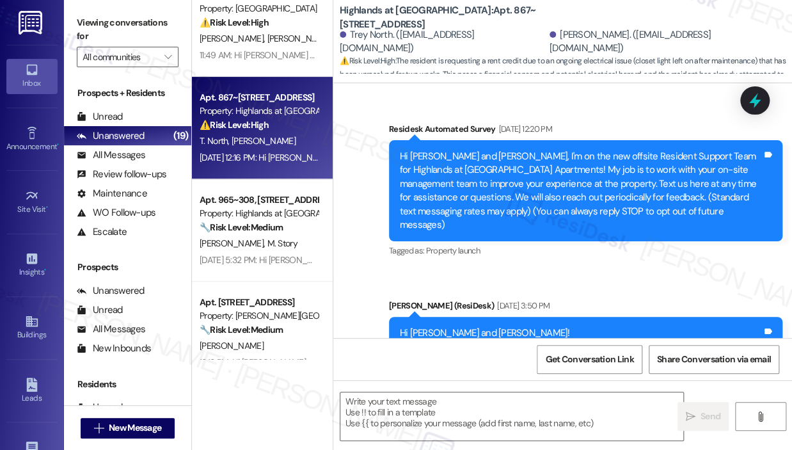
scroll to position [11928, 0]
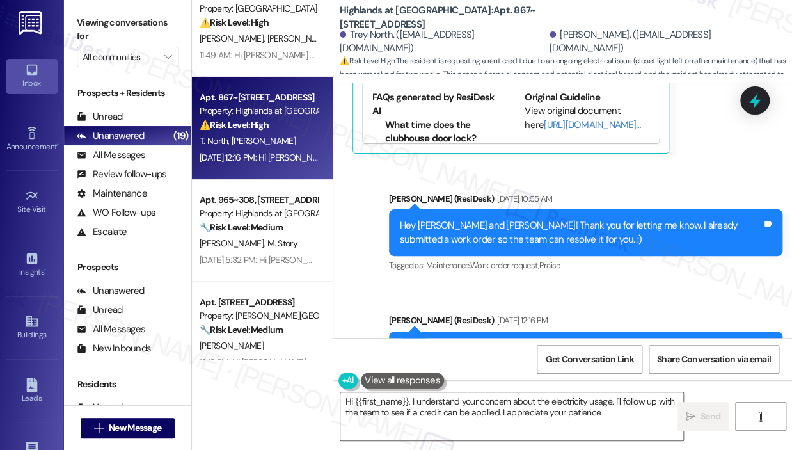
type textarea "Hi {{first_name}}, I understand your concern about the electricity usage. I'll …"
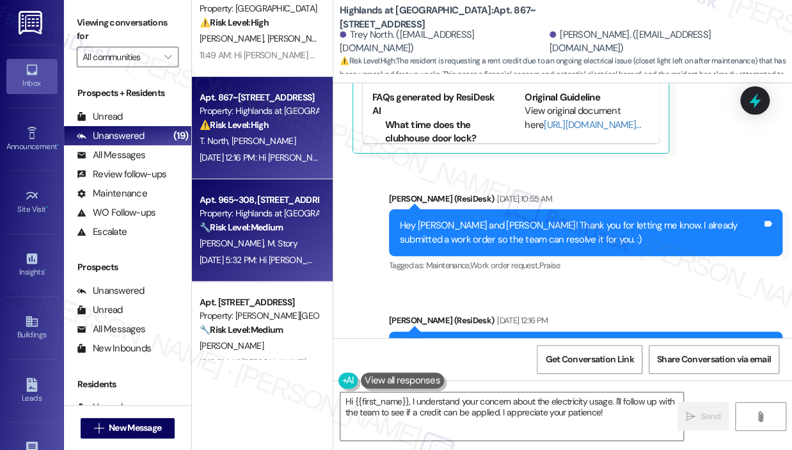
click at [249, 209] on div "Property: Highlands at [GEOGRAPHIC_DATA] Apartments" at bounding box center [259, 213] width 118 height 13
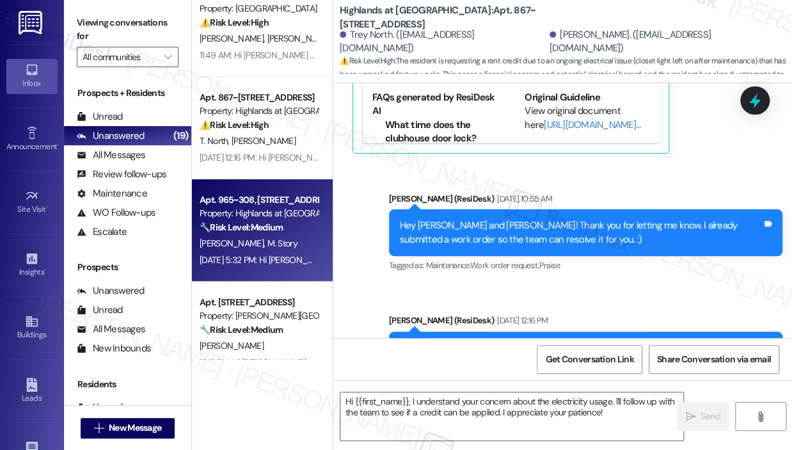
type textarea "Fetching suggested responses. Please feel free to read through the conversation…"
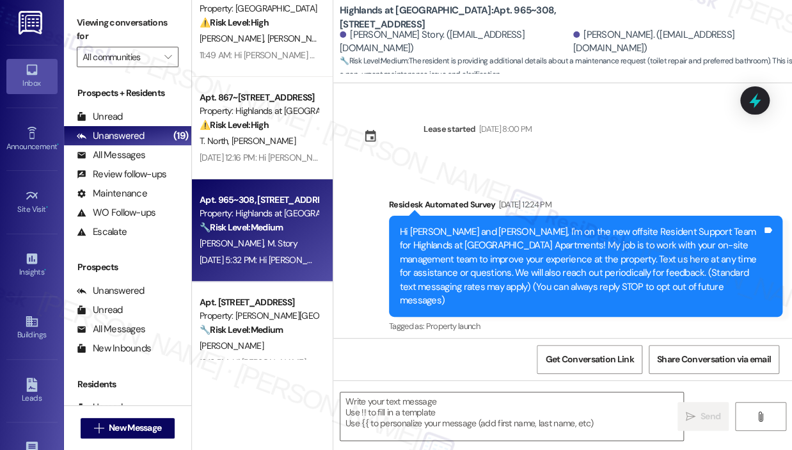
scroll to position [17646, 0]
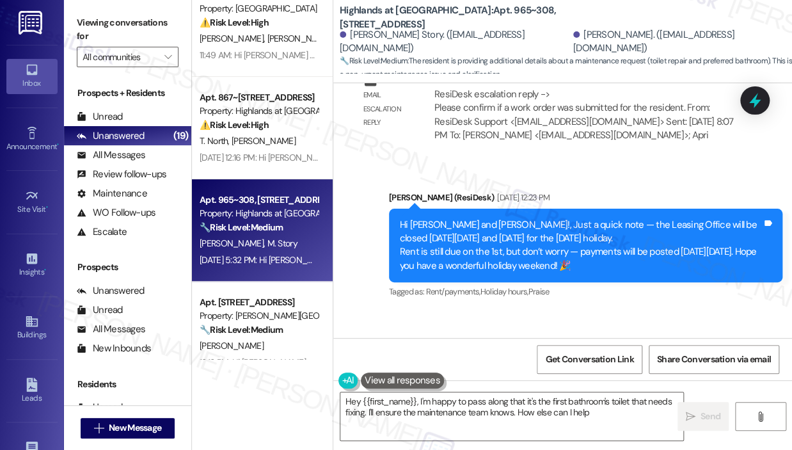
type textarea "Hey {{first_name}}, I'm happy to pass along that it's the first bathroom's toil…"
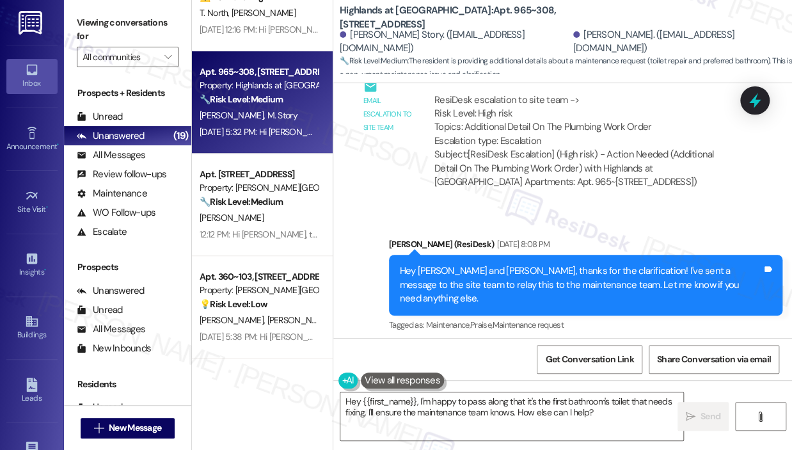
scroll to position [17171, 0]
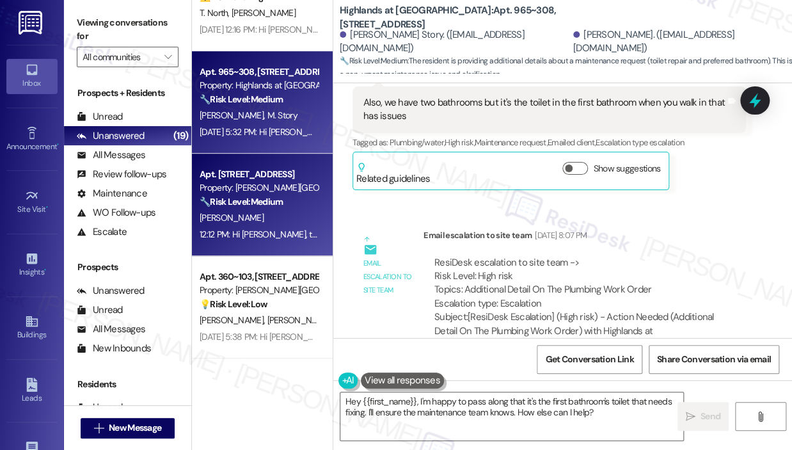
click at [276, 231] on div "12:12 PM: Hi [PERSON_NAME], thanks for confirming access! I've submitted the ma…" at bounding box center [560, 234] width 721 height 12
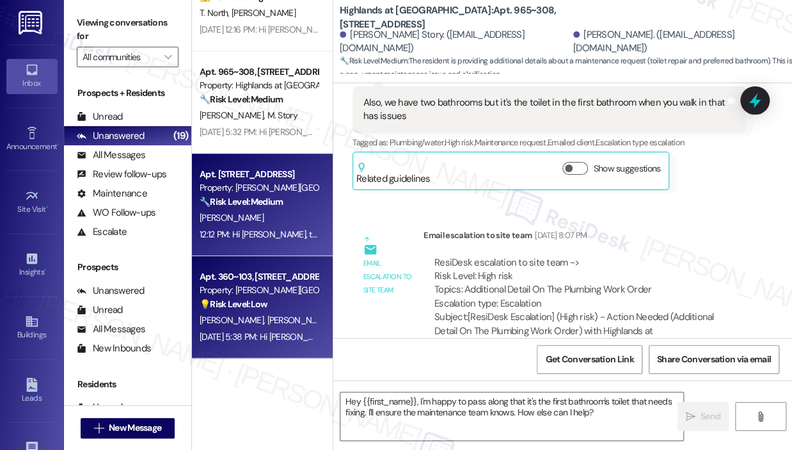
click at [282, 290] on div "Property: [PERSON_NAME][GEOGRAPHIC_DATA]" at bounding box center [259, 289] width 118 height 13
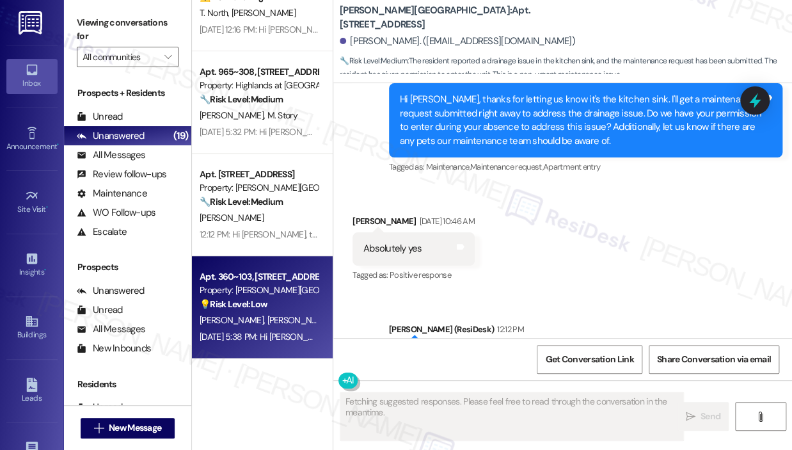
scroll to position [5177, 0]
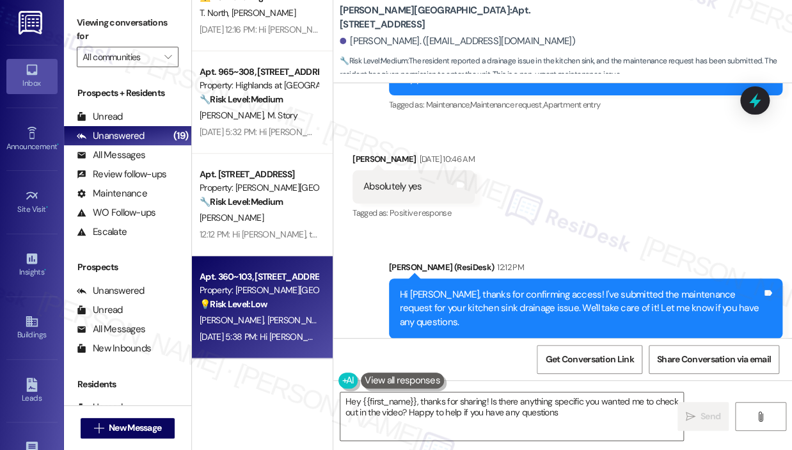
type textarea "Hey {{first_name}}, thanks for sharing! Is there anything specific you wanted m…"
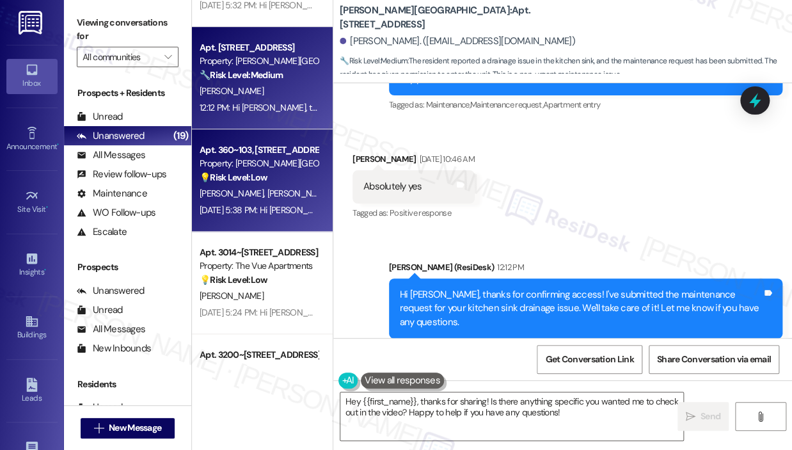
scroll to position [384, 0]
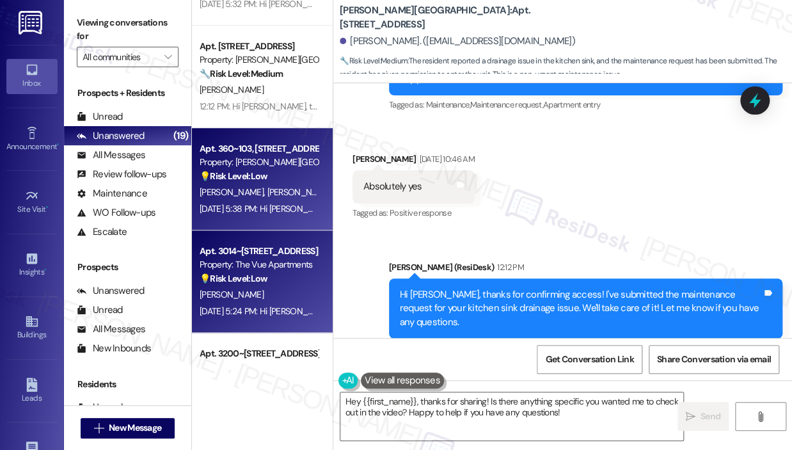
click at [277, 260] on div "Property: The Vue Apartments" at bounding box center [259, 264] width 118 height 13
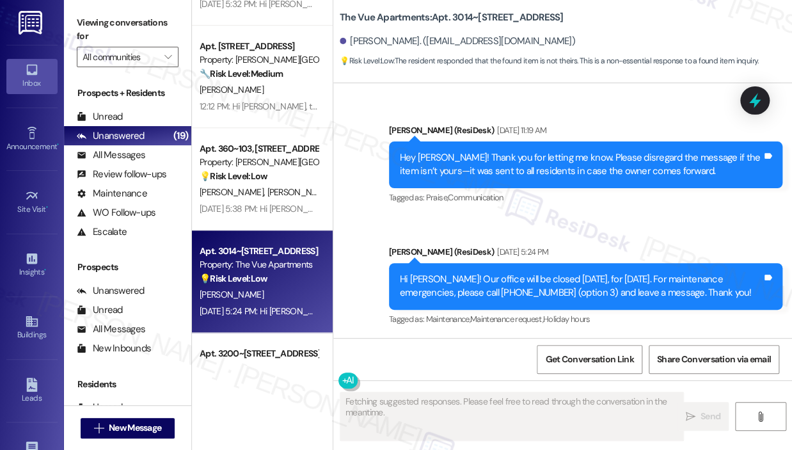
scroll to position [3457, 0]
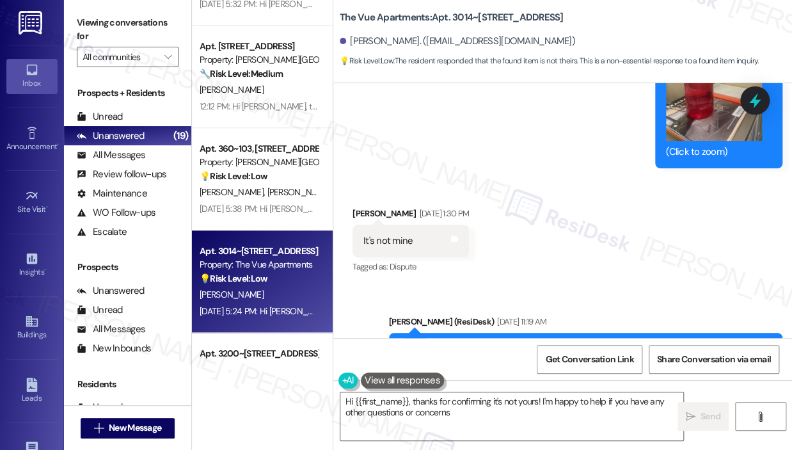
type textarea "Hi {{first_name}}, thanks for confirming it's not yours! I'm happy to help if y…"
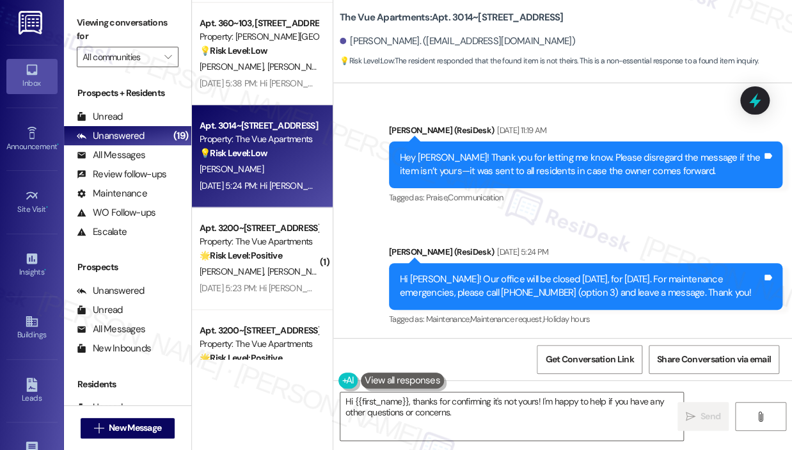
scroll to position [512, 0]
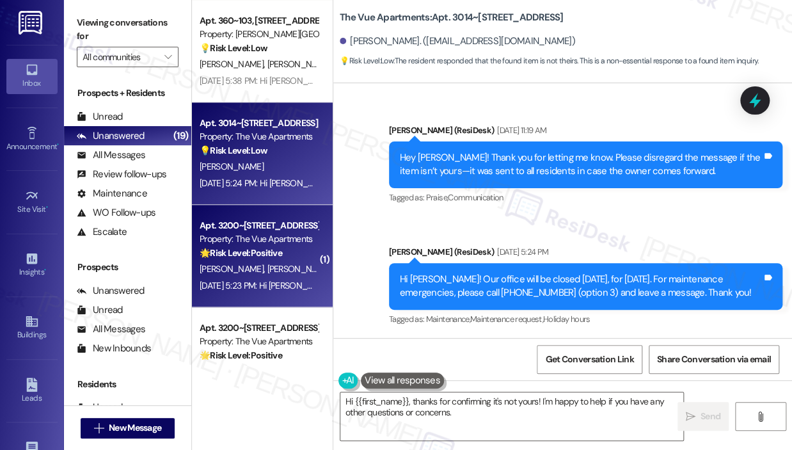
click at [288, 242] on div "Property: The Vue Apartments" at bounding box center [259, 238] width 118 height 13
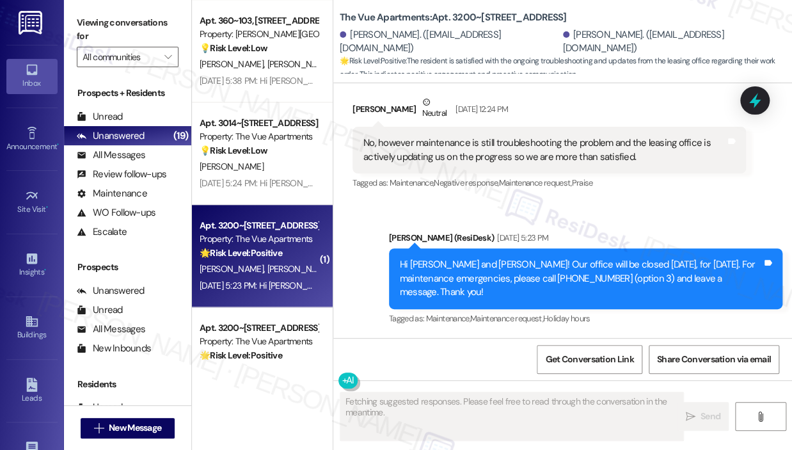
scroll to position [3073, 0]
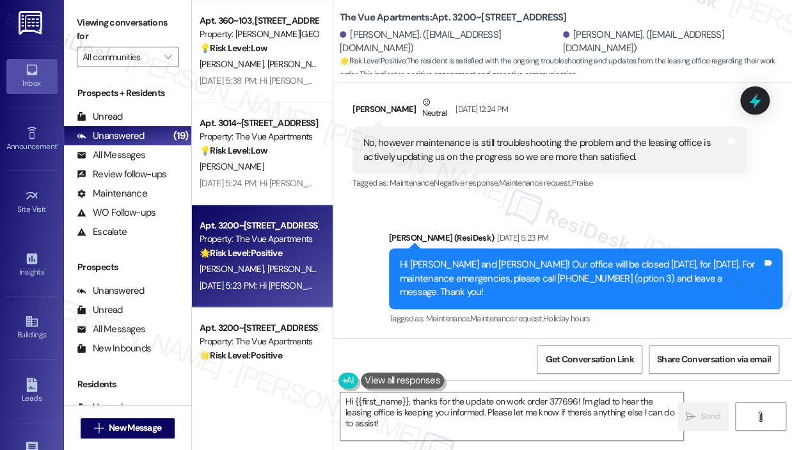
click at [558, 222] on div "Announcement, sent via SMS [PERSON_NAME] (ResiDesk) [DATE] 5:23 PM Hi [PERSON_N…" at bounding box center [585, 279] width 413 height 116
click at [661, 218] on div "Announcement, sent via SMS [PERSON_NAME] (ResiDesk) [DATE] 5:23 PM Hi [PERSON_N…" at bounding box center [562, 270] width 459 height 136
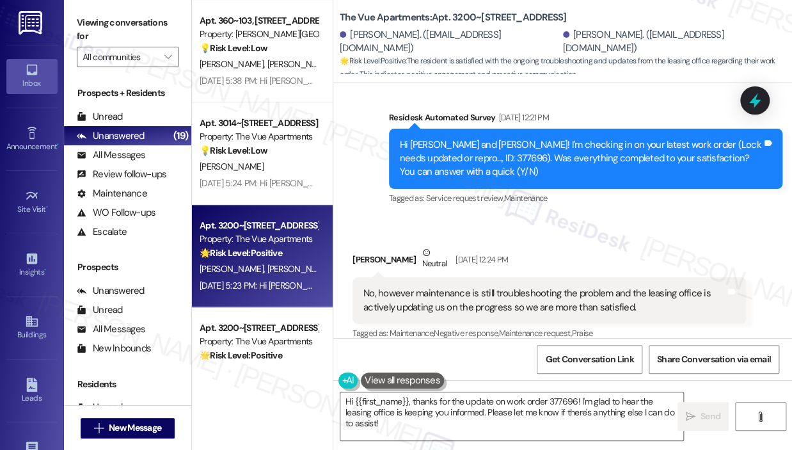
scroll to position [3009, 0]
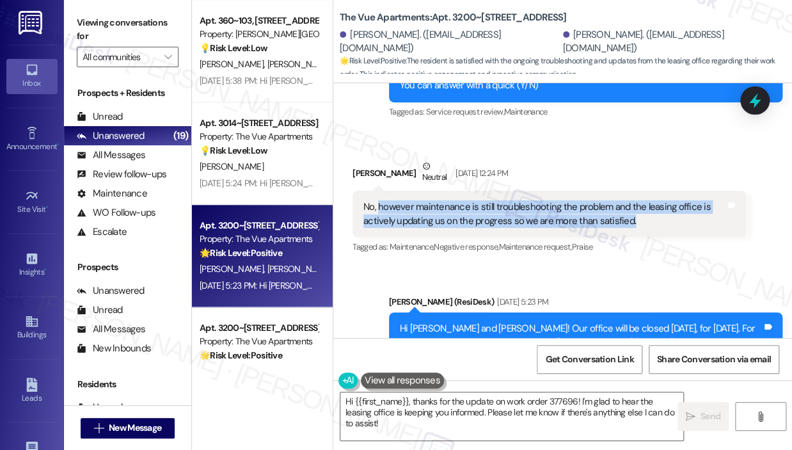
drag, startPoint x: 647, startPoint y: 217, endPoint x: 378, endPoint y: 203, distance: 269.7
click at [377, 201] on div "No, however maintenance is still troubleshooting the problem and the leasing of…" at bounding box center [544, 214] width 362 height 28
click at [365, 206] on div "No, however maintenance is still troubleshooting the problem and the leasing of…" at bounding box center [544, 214] width 362 height 28
copy div "No, however maintenance is still troubleshooting the problem and the leasing of…"
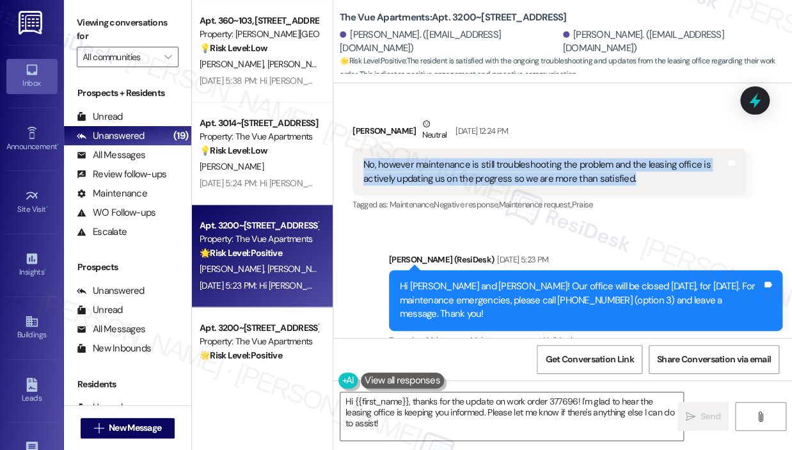
scroll to position [3073, 0]
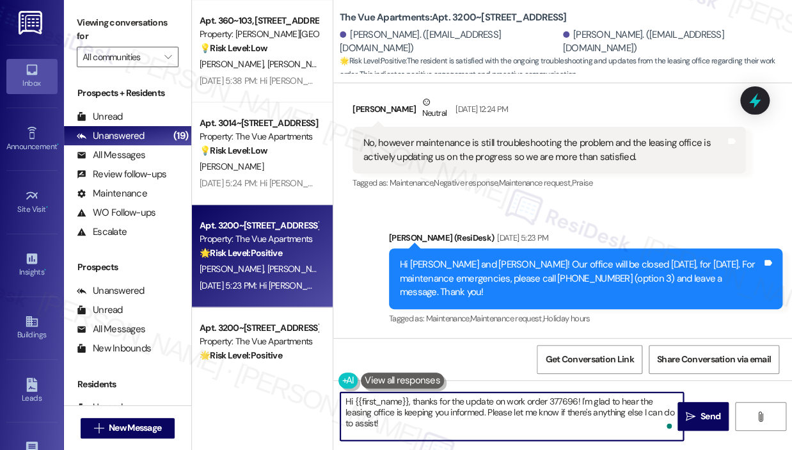
drag, startPoint x: 447, startPoint y: 429, endPoint x: 358, endPoint y: 411, distance: 90.7
click at [356, 399] on textarea "Hi {{first_name}}, thanks for the update on work order 377696! I'm glad to hear…" at bounding box center [511, 416] width 343 height 48
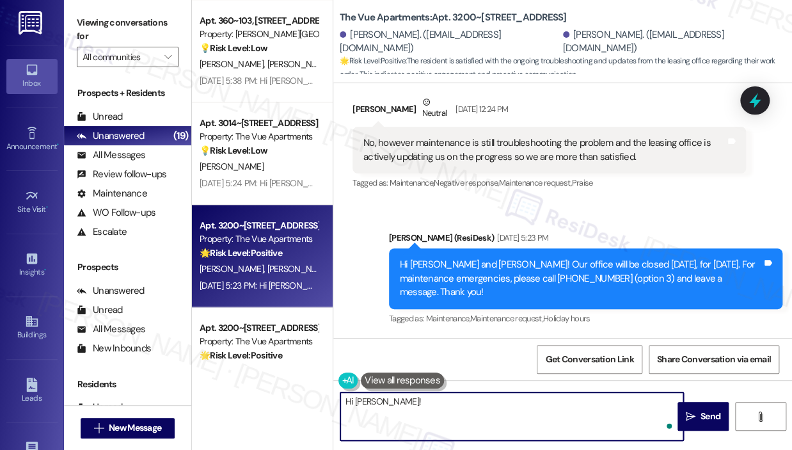
paste textarea "Thank you for reaching out — I understand maintenance is still troubleshooting …"
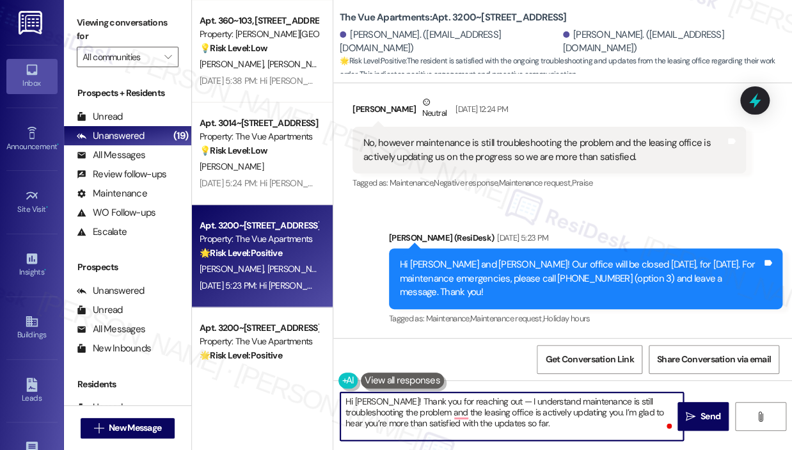
type textarea "Hi [PERSON_NAME]! Thank you for reaching out — I understand maintenance is stil…"
click at [707, 192] on div "Received via SMS [PERSON_NAME] Neutral [DATE] 12:24 PM No, however maintenance …" at bounding box center [549, 144] width 413 height 116
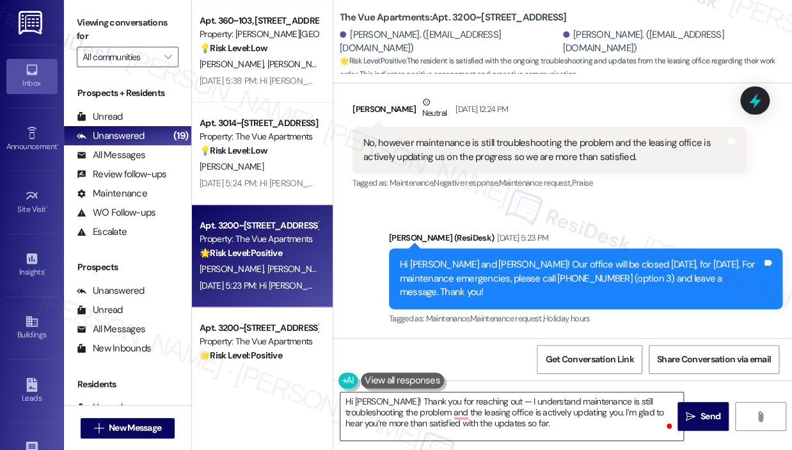
click at [575, 422] on textarea "Hi [PERSON_NAME]! Thank you for reaching out — I understand maintenance is stil…" at bounding box center [511, 416] width 343 height 48
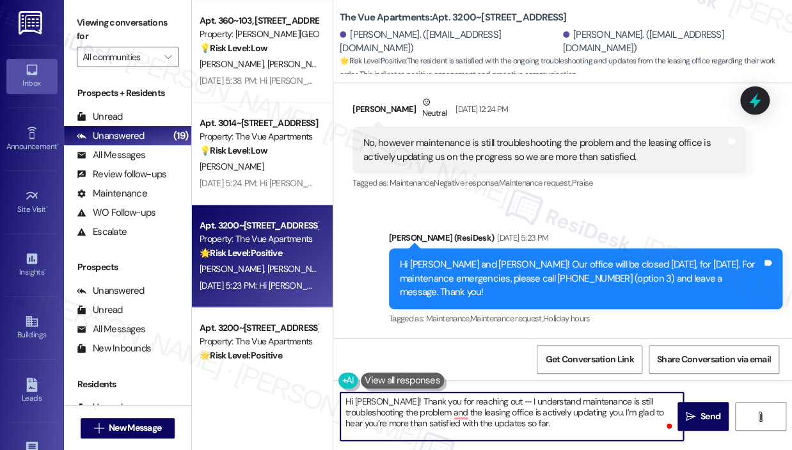
click at [575, 422] on textarea "Hi [PERSON_NAME]! Thank you for reaching out — I understand maintenance is stil…" at bounding box center [511, 416] width 343 height 48
click at [588, 427] on textarea "Hi [PERSON_NAME]! Thank you for reaching out — I understand maintenance is stil…" at bounding box center [511, 416] width 343 height 48
click at [702, 420] on span "Send" at bounding box center [710, 415] width 20 height 13
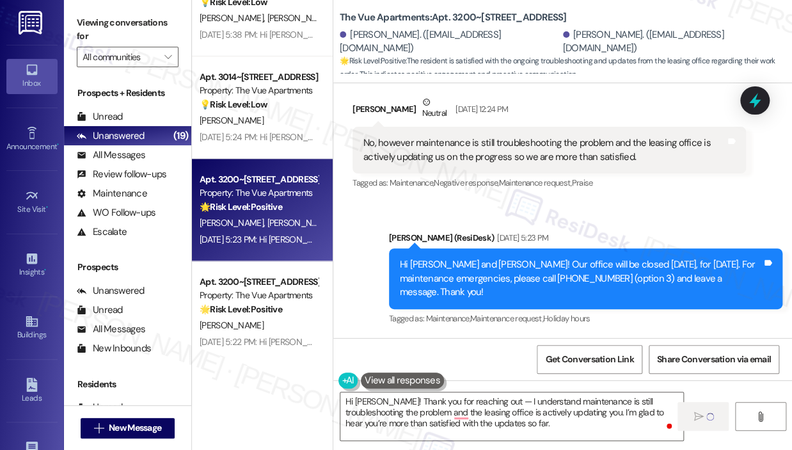
scroll to position [640, 0]
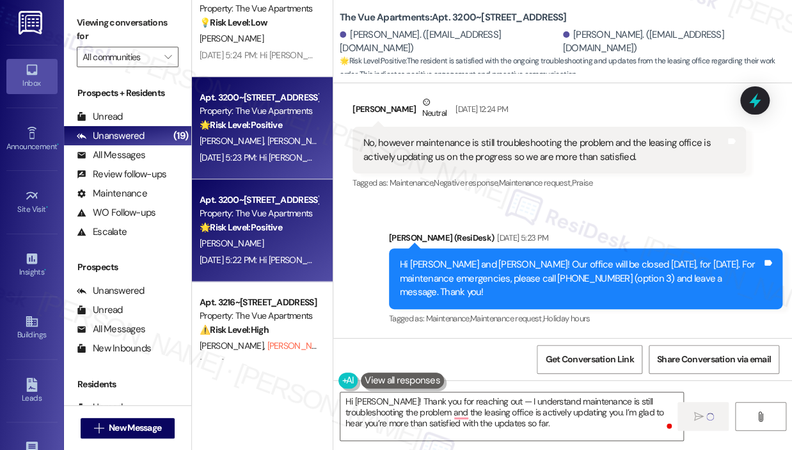
click at [260, 222] on strong "🌟 Risk Level: Positive" at bounding box center [241, 227] width 83 height 12
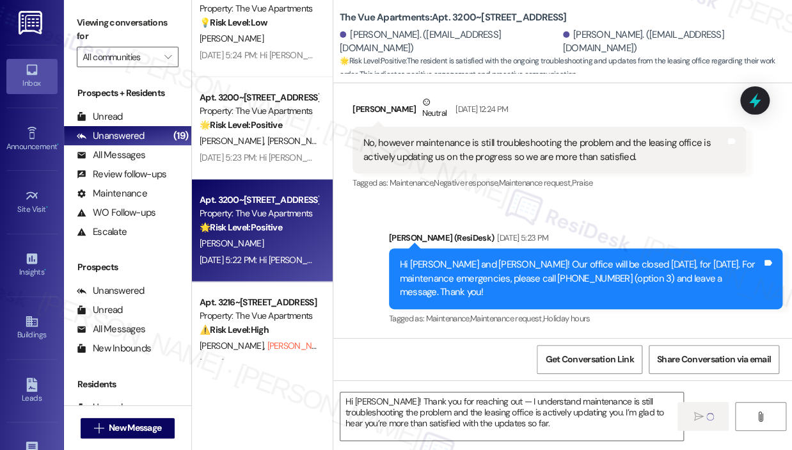
type textarea "Fetching suggested responses. Please feel free to read through the conversation…"
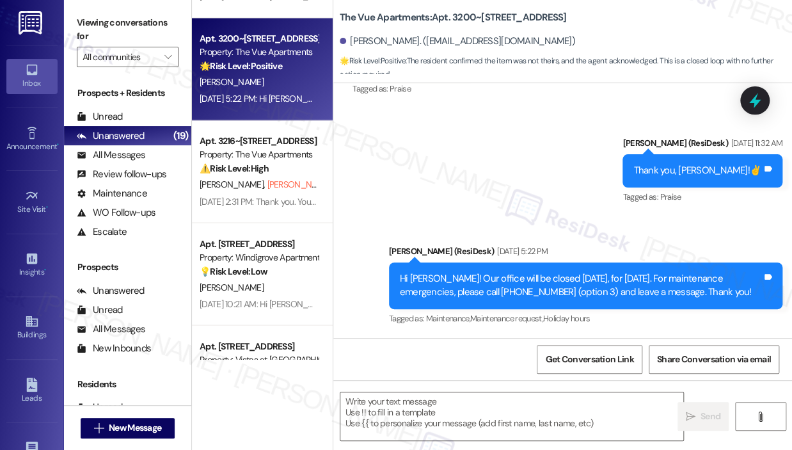
scroll to position [832, 0]
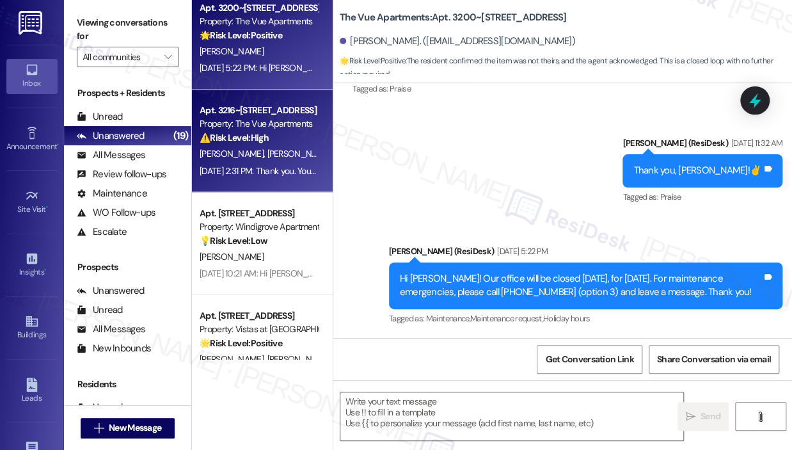
click at [278, 159] on span "[PERSON_NAME] (Opted Out)" at bounding box center [321, 154] width 109 height 12
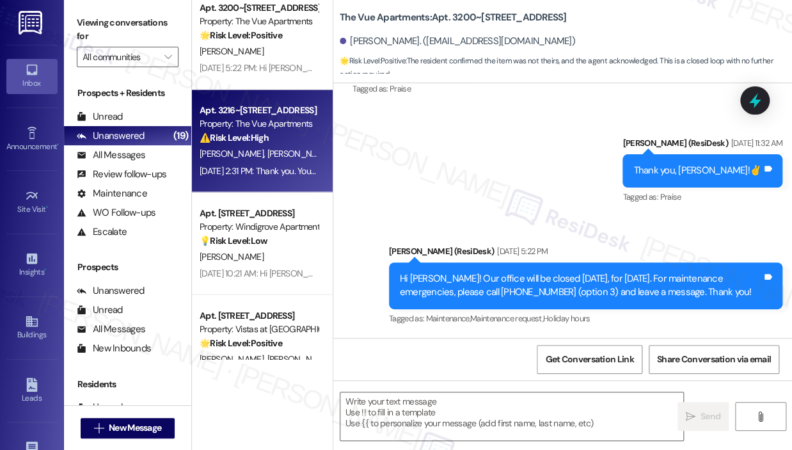
type textarea "Fetching suggested responses. Please feel free to read through the conversation…"
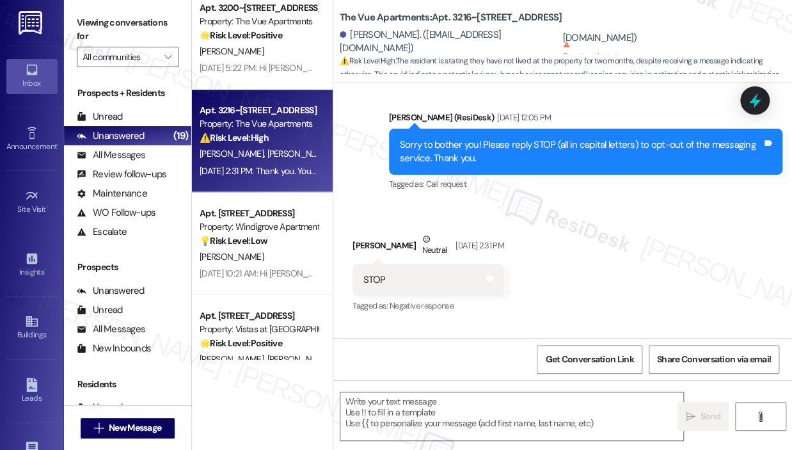
scroll to position [5324, 0]
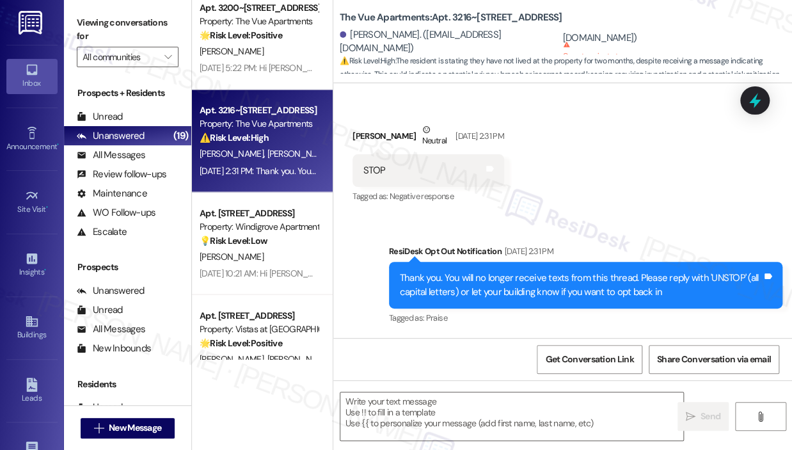
click at [651, 230] on div "Sent via SMS ResiDesk Opt Out Notification [DATE] 2:31 PM Thank you. You will n…" at bounding box center [562, 277] width 459 height 122
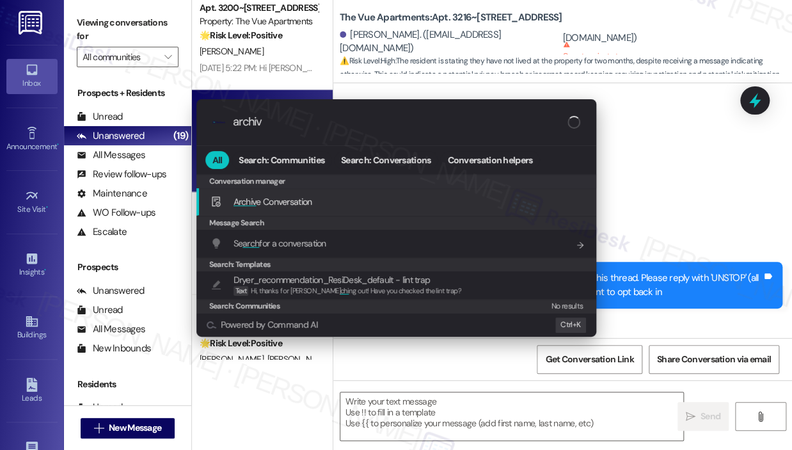
type input "archive"
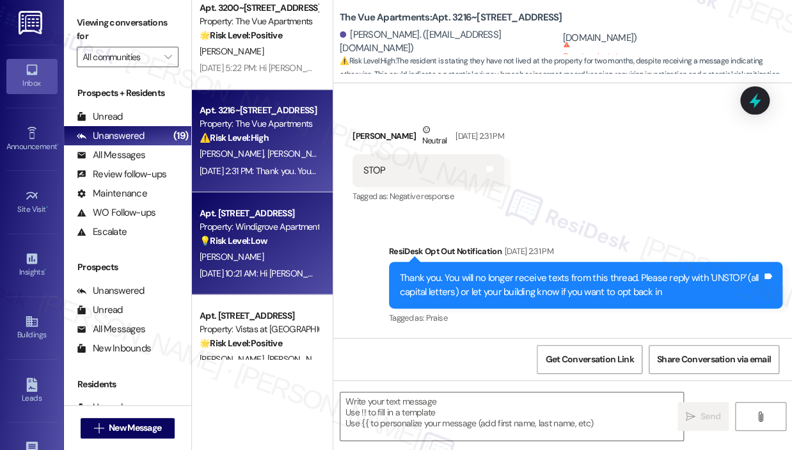
click at [266, 232] on div "Property: Windigrove Apartments" at bounding box center [259, 225] width 118 height 13
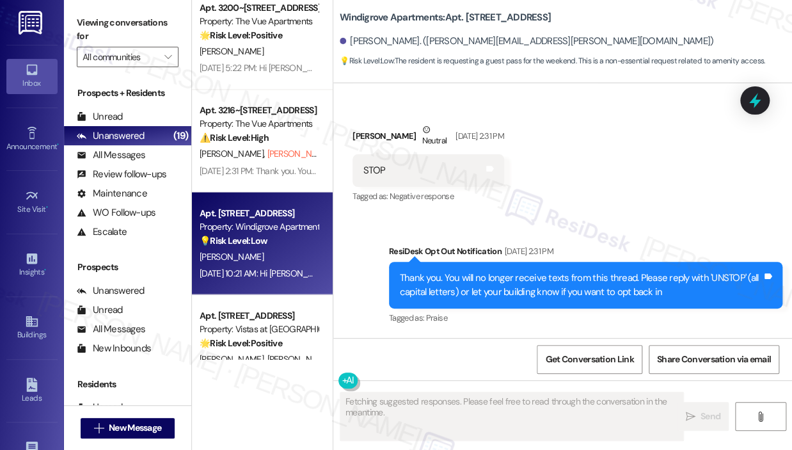
scroll to position [1497, 0]
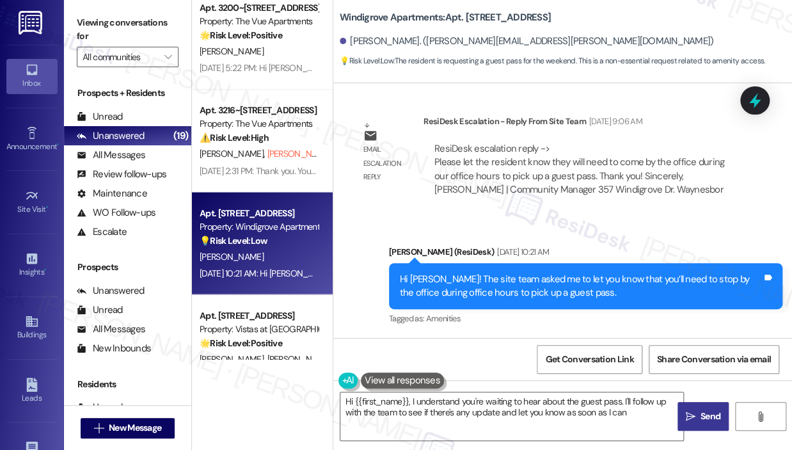
type textarea "Hi {{first_name}}, I understand you're waiting to hear about the guest pass. I'…"
click at [647, 240] on div "Sent via SMS [PERSON_NAME] (ResiDesk) [DATE] 10:21 AM Hi [PERSON_NAME]! The sit…" at bounding box center [585, 286] width 413 height 102
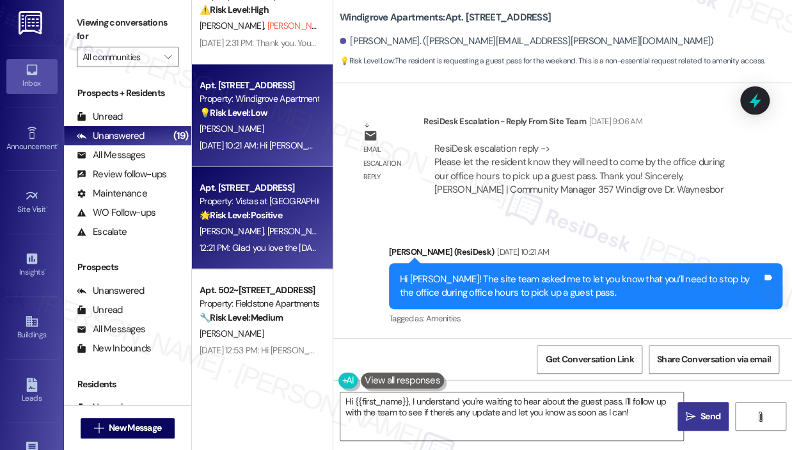
scroll to position [1023, 0]
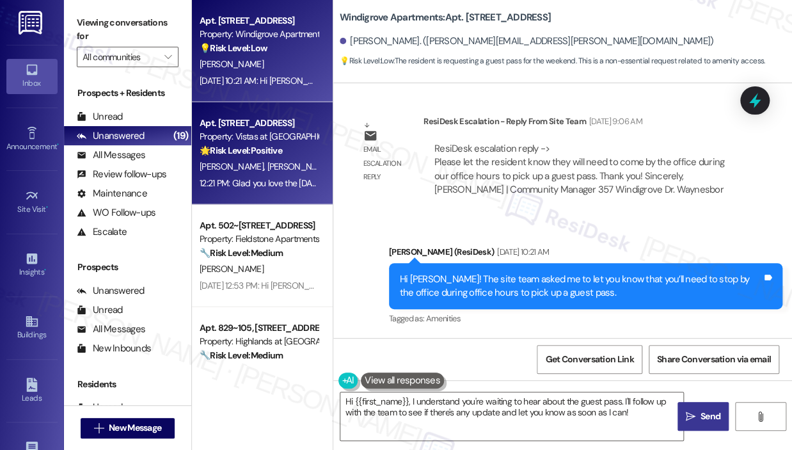
click at [279, 247] on strong "🔧 Risk Level: Medium" at bounding box center [241, 253] width 83 height 12
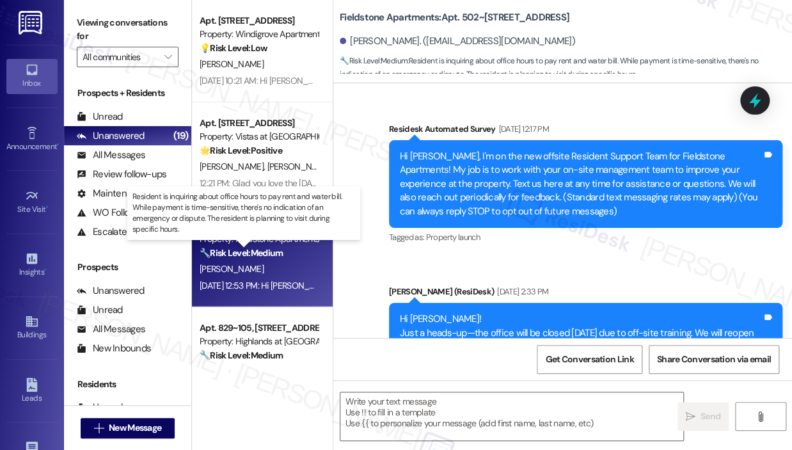
scroll to position [4804, 0]
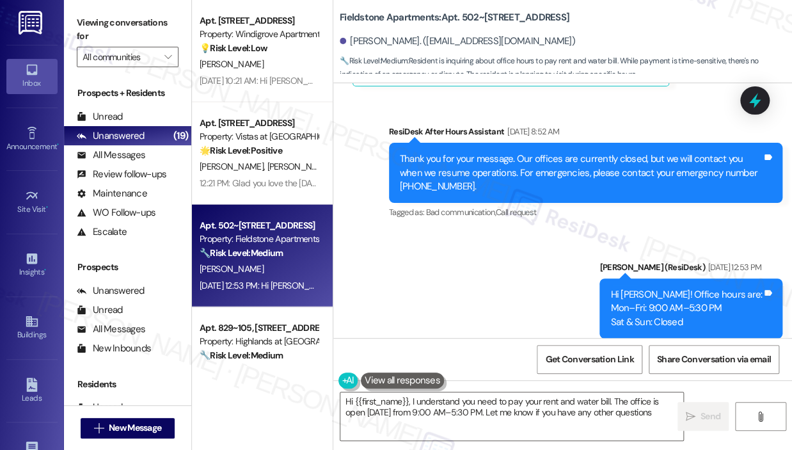
type textarea "Hi {{first_name}}, I understand you need to pay your rent and water bill. The o…"
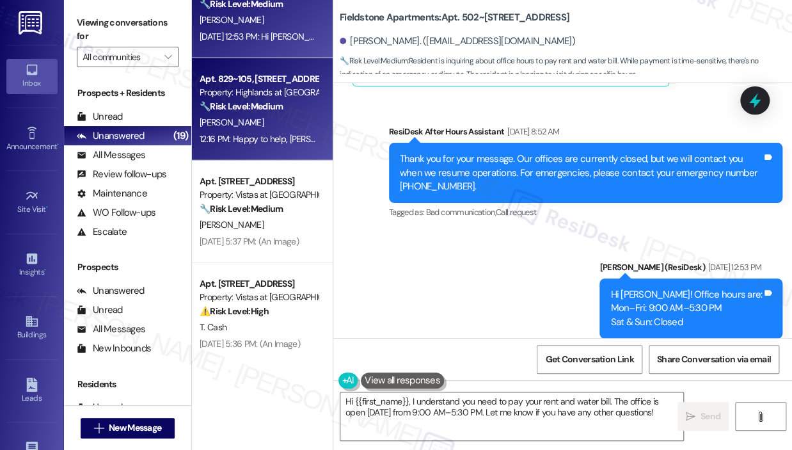
scroll to position [1279, 0]
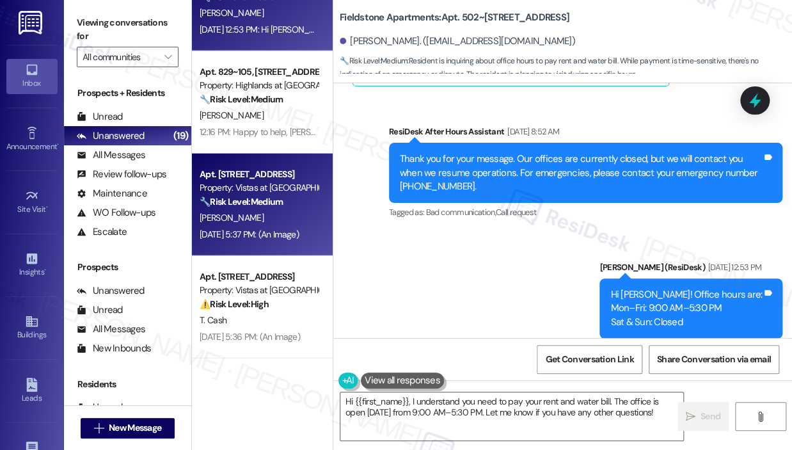
click at [276, 232] on div "[DATE] 5:37 PM: (An Image) [DATE] 5:37 PM: (An Image)" at bounding box center [249, 234] width 99 height 12
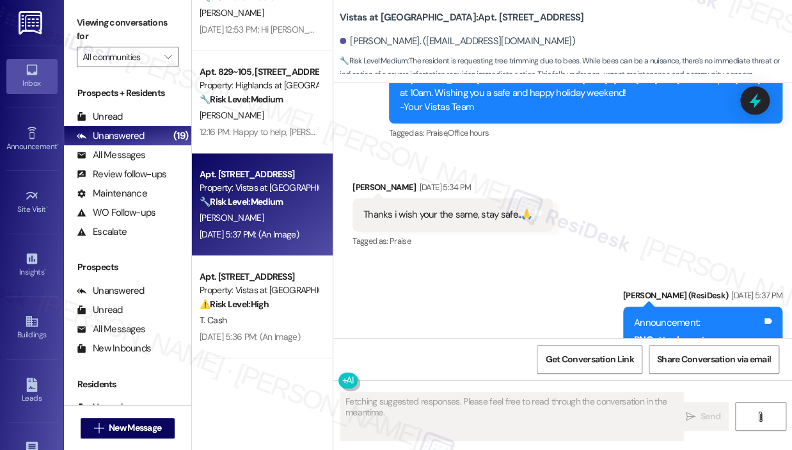
scroll to position [15695, 0]
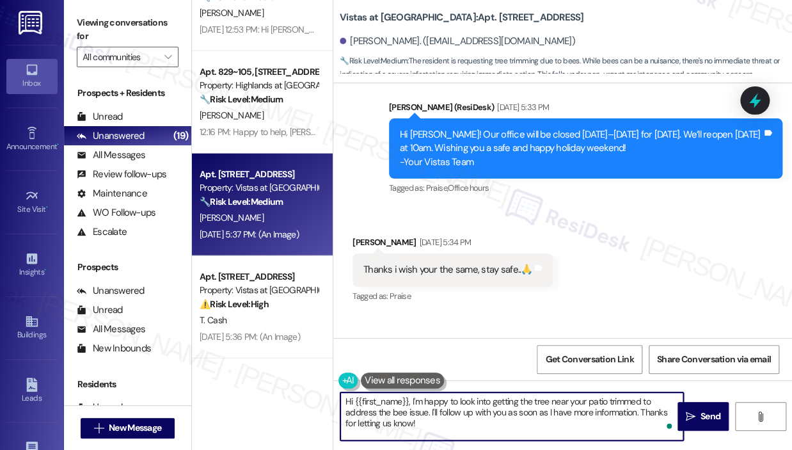
drag, startPoint x: 454, startPoint y: 426, endPoint x: 326, endPoint y: 377, distance: 136.9
click at [326, 377] on div "Apt. 1033, [STREET_ADDRESS] Property: Windigrove Apartments 💡 Risk Level: Low T…" at bounding box center [492, 225] width 600 height 450
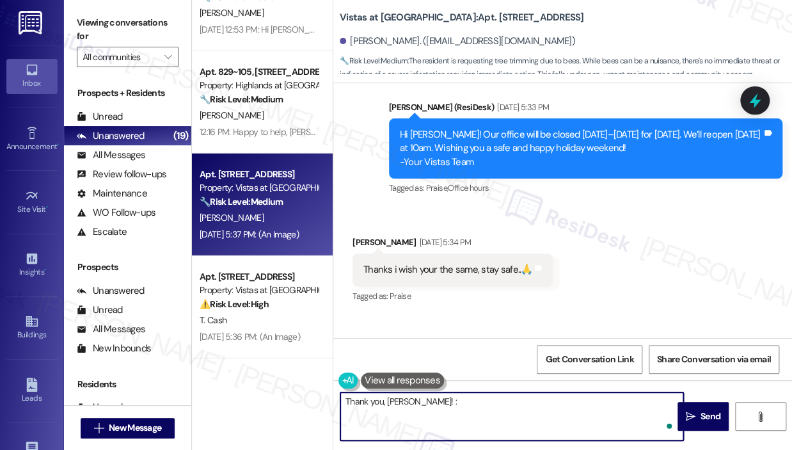
type textarea "Thank you, [PERSON_NAME]! :)"
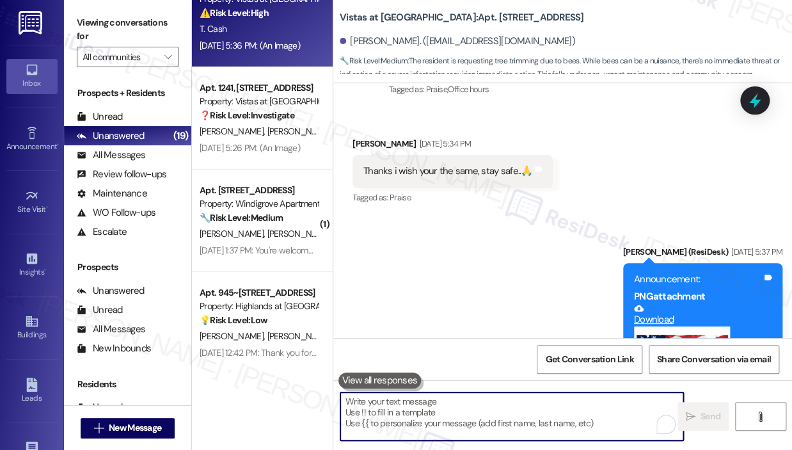
scroll to position [1483, 0]
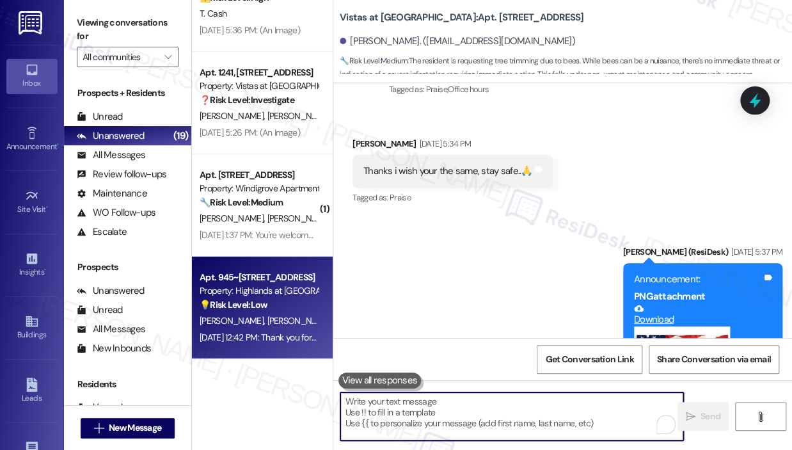
click at [287, 304] on div "💡 Risk Level: Low The resident is inquiring about the scheduling of a work orde…" at bounding box center [259, 304] width 118 height 13
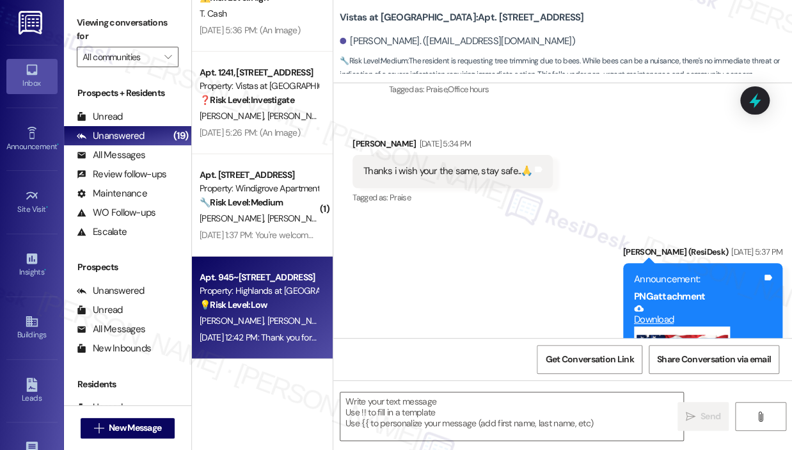
type textarea "Fetching suggested responses. Please feel free to read through the conversation…"
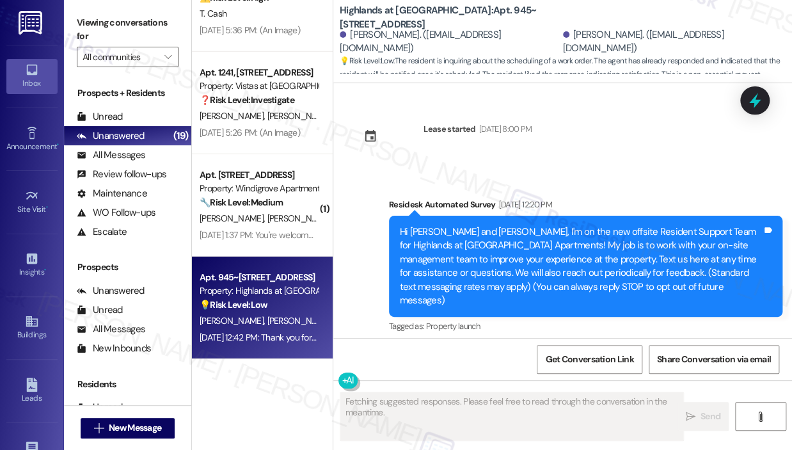
scroll to position [39627, 0]
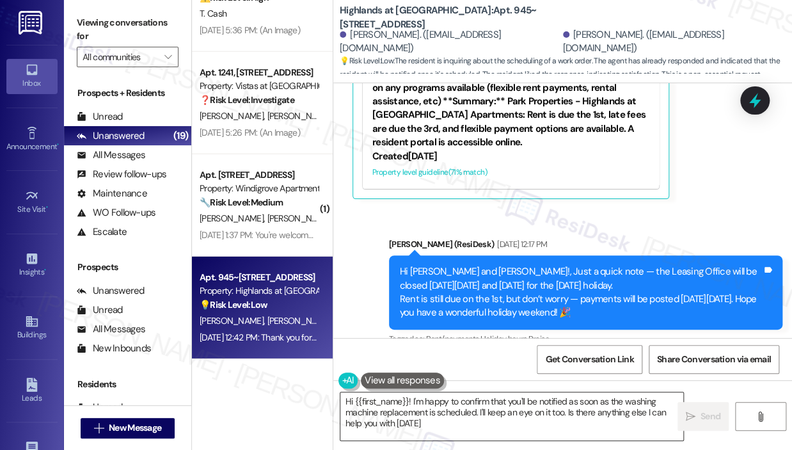
type textarea "Hi {{first_name}}! I'm happy to confirm that you'll be notified as soon as the …"
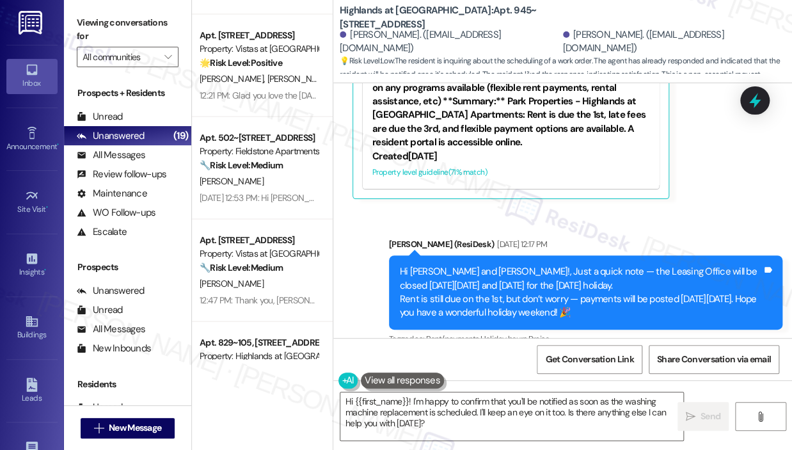
scroll to position [972, 0]
